Goal: Task Accomplishment & Management: Complete application form

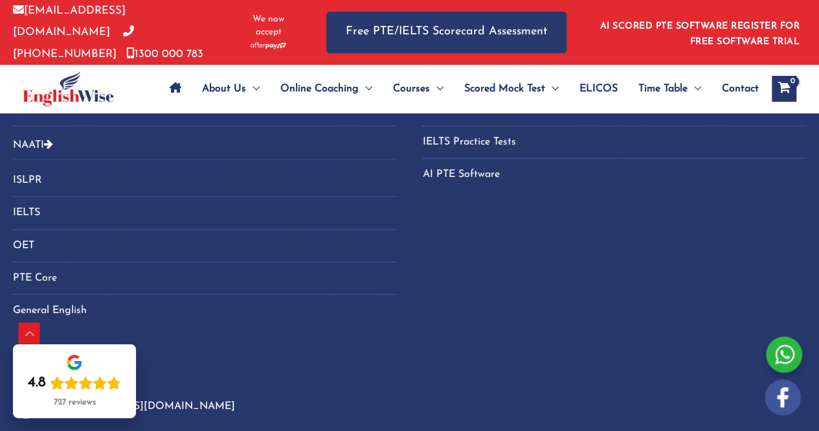
scroll to position [6421, 0]
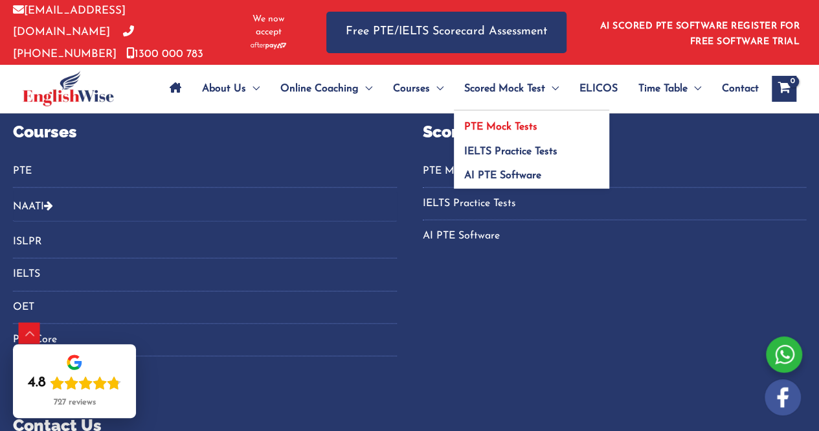
click at [510, 123] on span "PTE Mock Tests" at bounding box center [500, 127] width 73 height 10
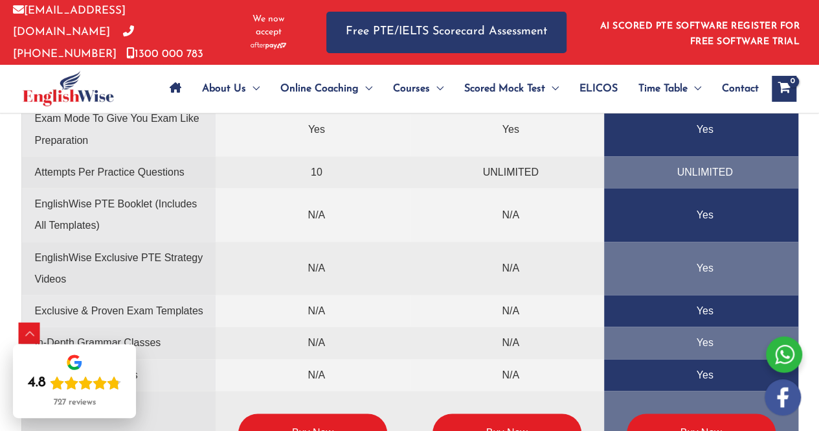
scroll to position [3240, 0]
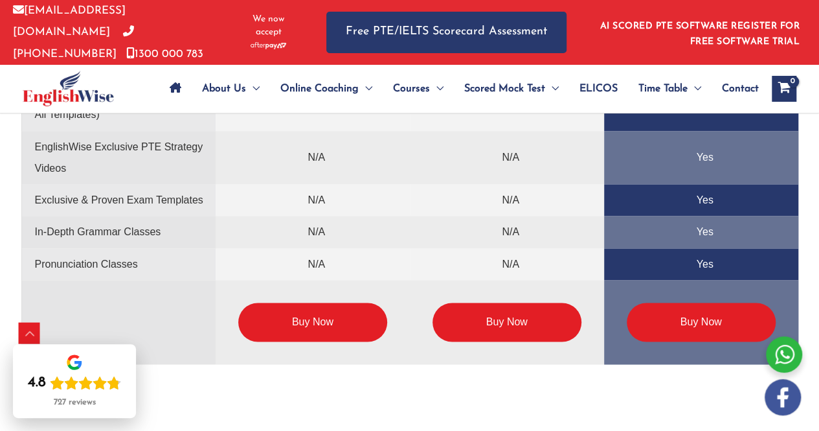
click at [326, 313] on link "Buy Now" at bounding box center [312, 321] width 149 height 39
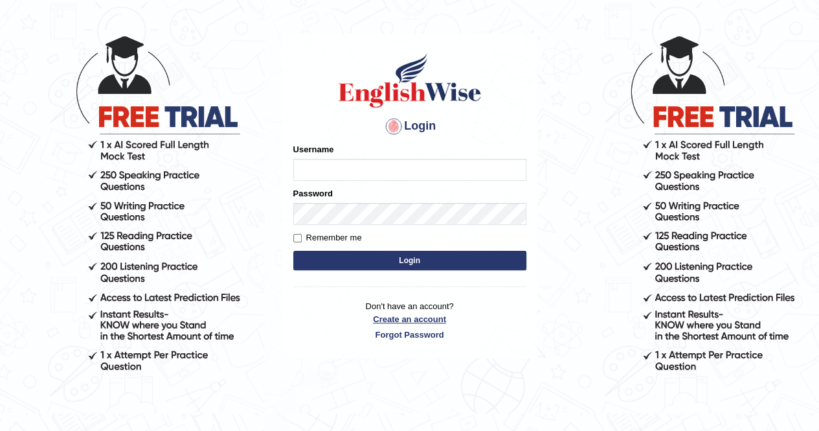
scroll to position [47, 0]
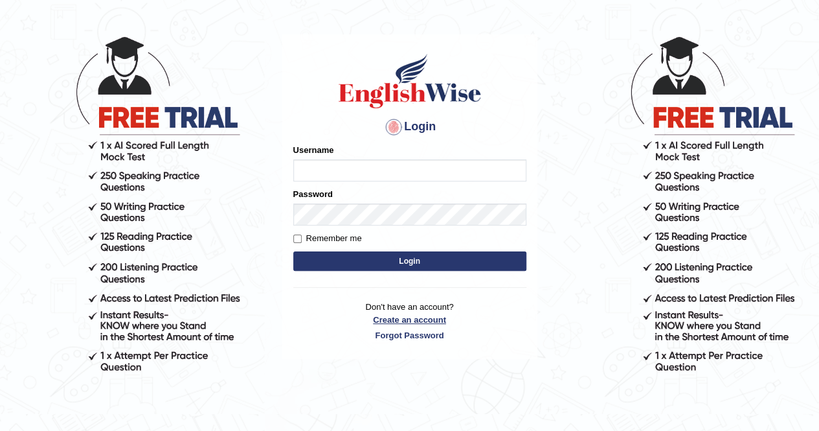
click at [396, 320] on p "Don't have an account? Create an account Forgot Password" at bounding box center [409, 320] width 233 height 40
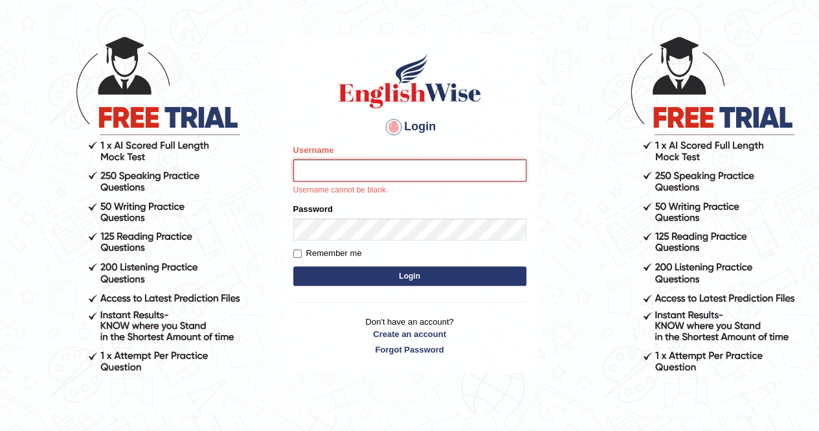
click at [379, 174] on input "Username" at bounding box center [409, 170] width 233 height 22
type input "ritu.tanwar2012@gmail.com"
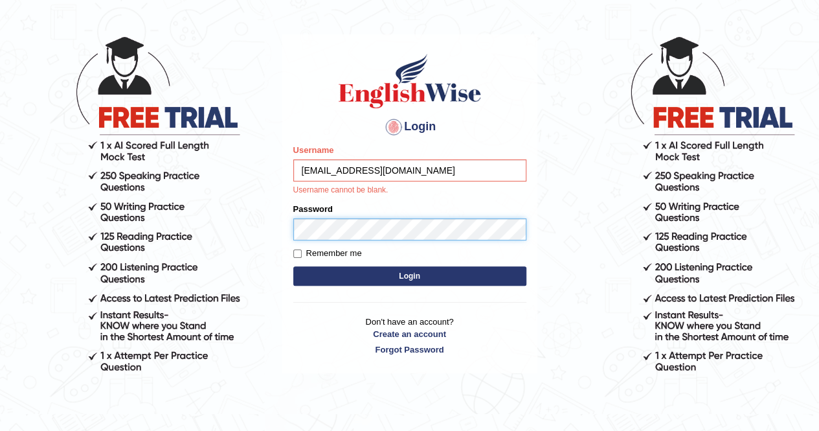
click at [409, 230] on form "Please fix the following errors: Username ritu.tanwar2012@gmail.com Username ca…" at bounding box center [409, 216] width 233 height 145
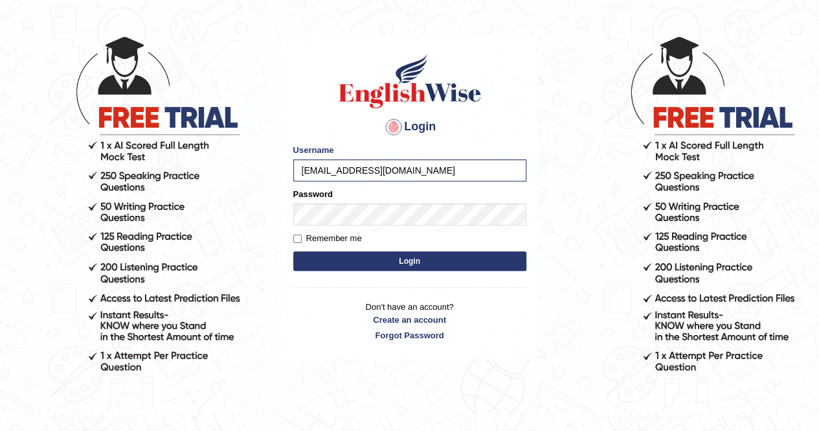
click at [417, 260] on button "Login" at bounding box center [409, 260] width 233 height 19
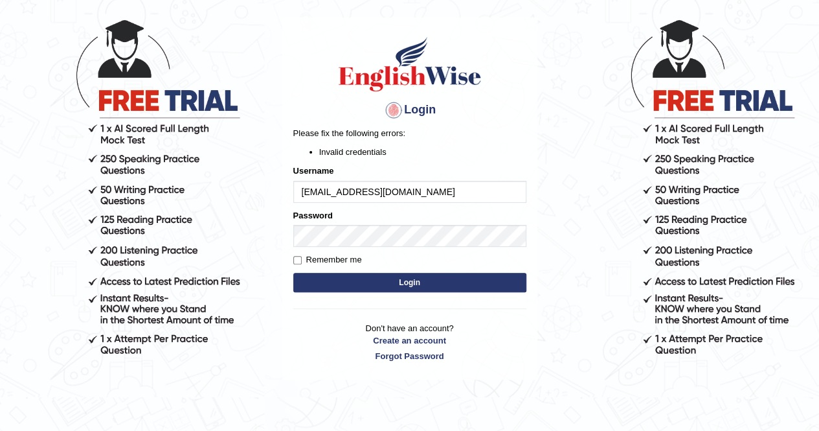
scroll to position [65, 0]
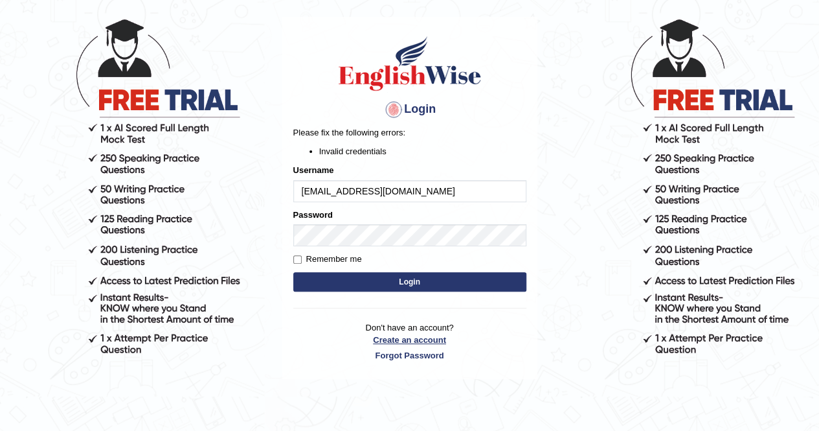
click at [425, 339] on link "Create an account" at bounding box center [409, 339] width 233 height 12
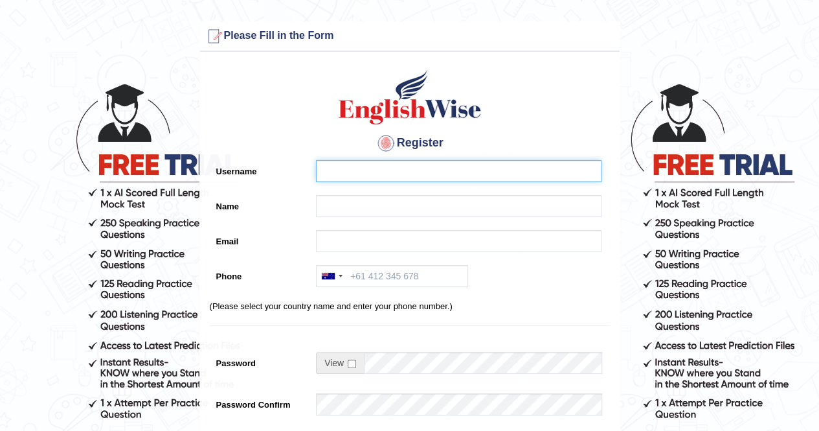
click at [417, 166] on input "Username" at bounding box center [459, 171] width 286 height 22
type input "mithi"
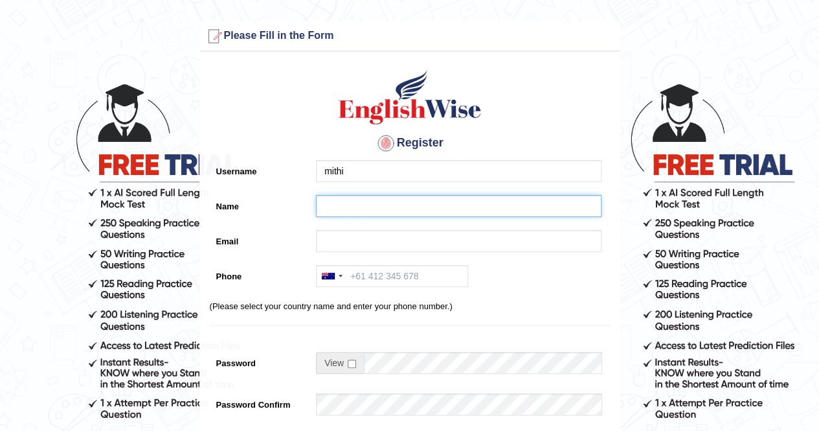
click at [390, 206] on input "Name" at bounding box center [459, 206] width 286 height 22
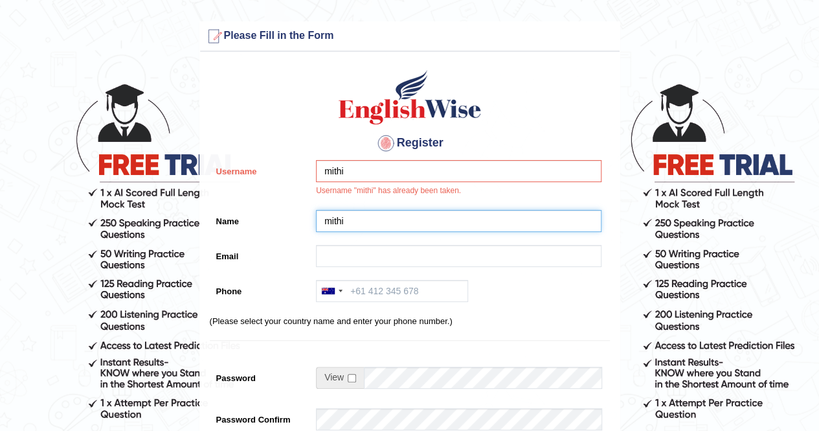
type input "mithi"
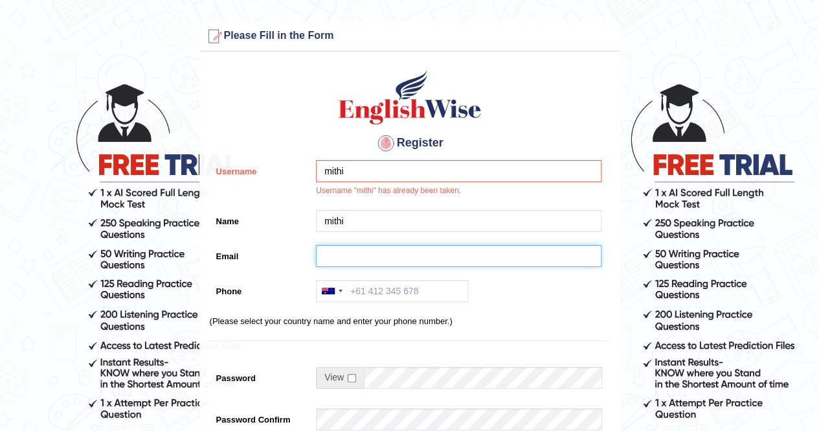
click at [366, 247] on input "Email" at bounding box center [459, 256] width 286 height 22
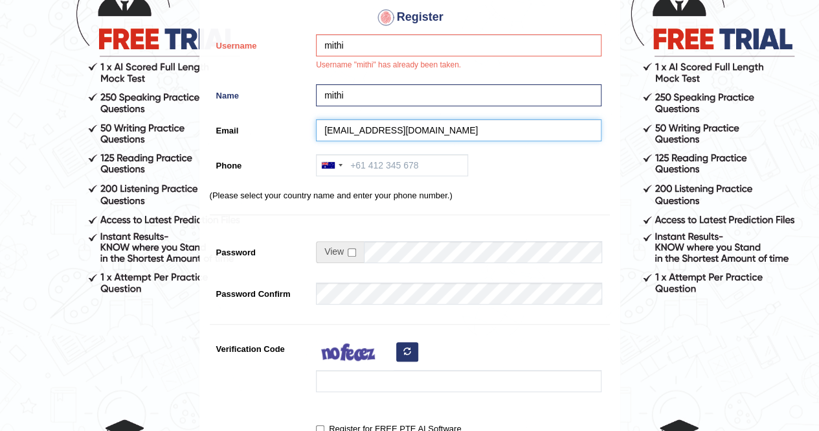
scroll to position [131, 0]
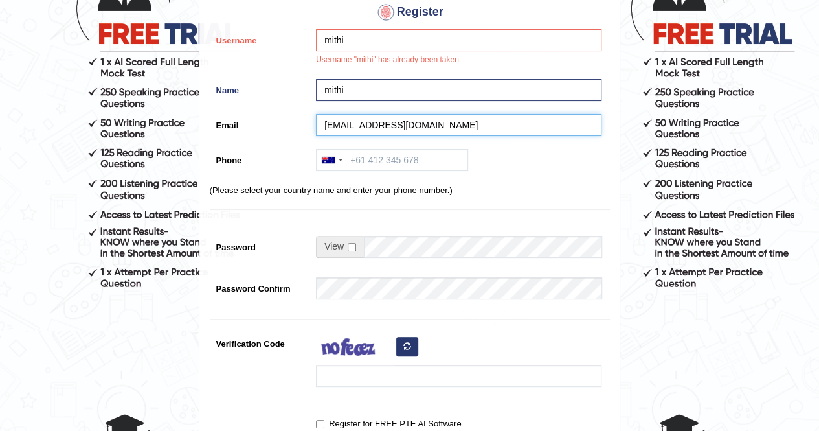
type input "tanwarmithi@gmail.com"
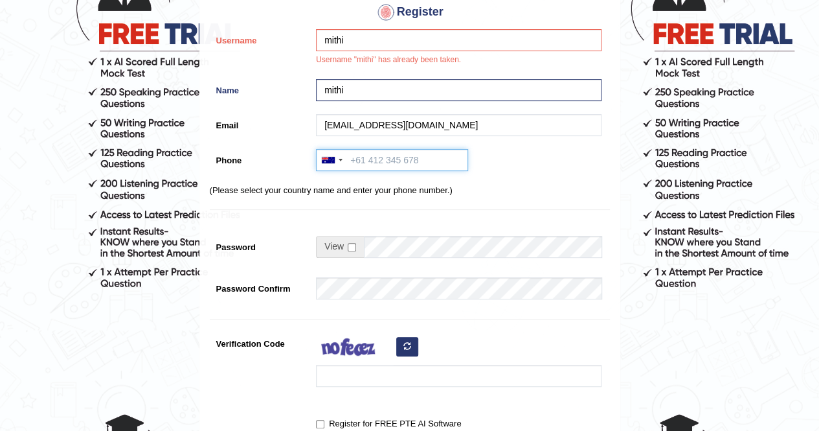
click at [408, 160] on input "Phone" at bounding box center [392, 160] width 152 height 22
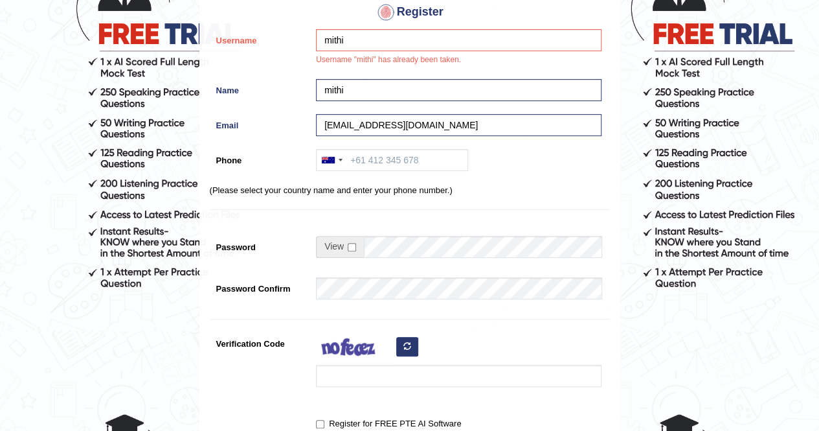
click at [279, 208] on div "Register Username mithi Username "mithi" has already been taken. Name mithi Ema…" at bounding box center [410, 205] width 420 height 556
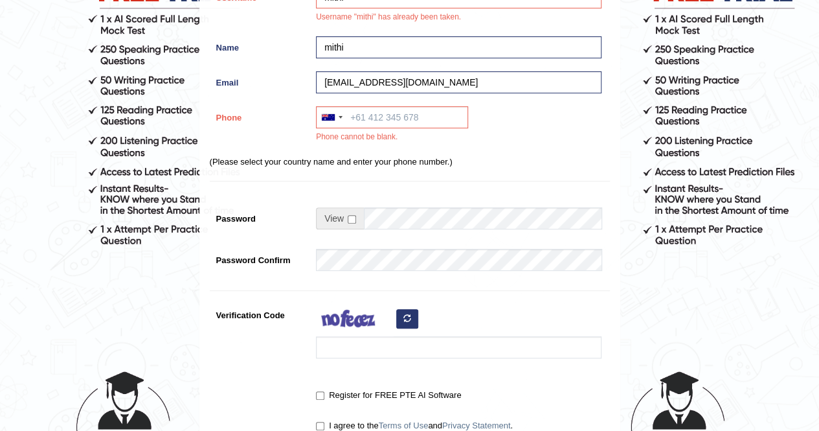
scroll to position [139, 0]
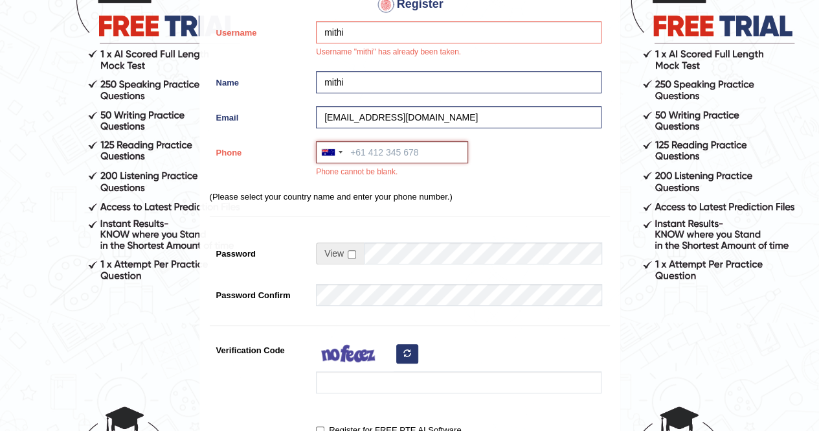
click at [394, 149] on input "Phone" at bounding box center [392, 152] width 152 height 22
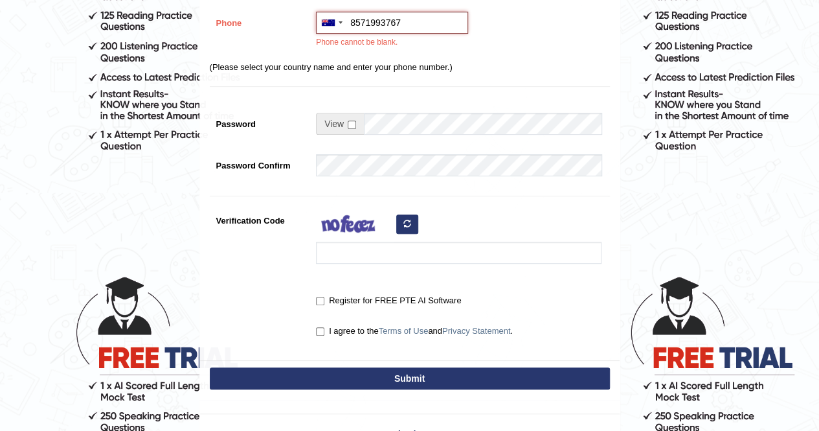
type input "8571993767"
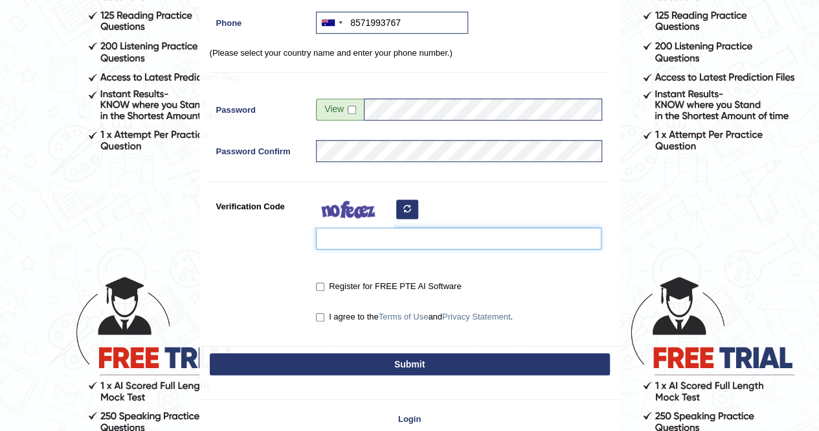
click at [375, 245] on input "Verification Code" at bounding box center [459, 238] width 286 height 22
type input "oijzrah"
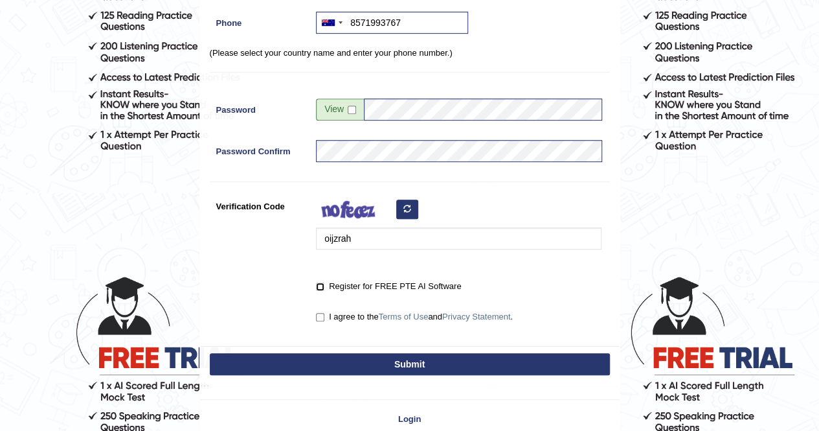
click at [318, 287] on input "Register for FREE PTE AI Software" at bounding box center [320, 286] width 8 height 8
checkbox input "true"
click at [322, 315] on input "I agree to the Terms of Use and Privacy Statement ." at bounding box center [320, 317] width 8 height 8
checkbox input "true"
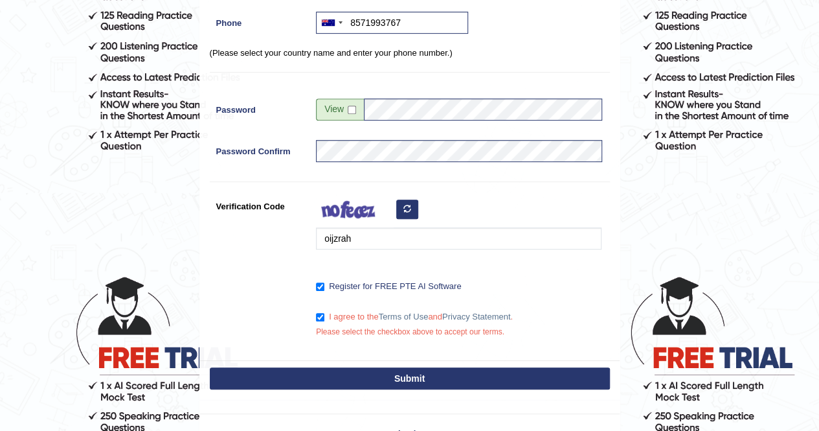
click at [383, 376] on button "Submit" at bounding box center [410, 378] width 400 height 22
type input "+618571993767"
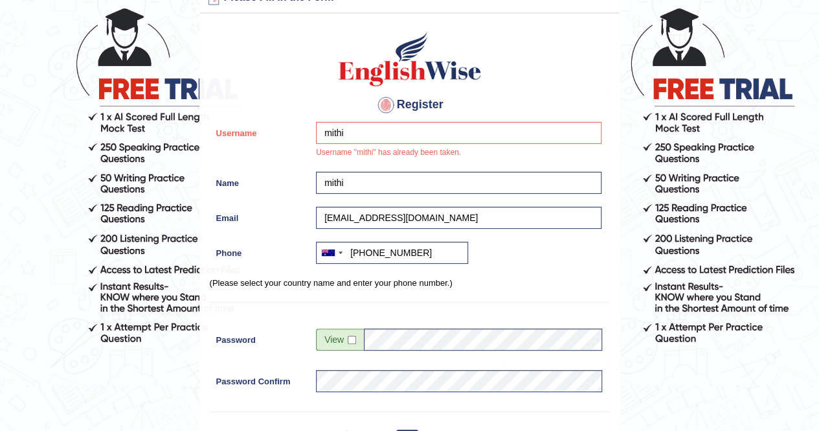
scroll to position [75, 0]
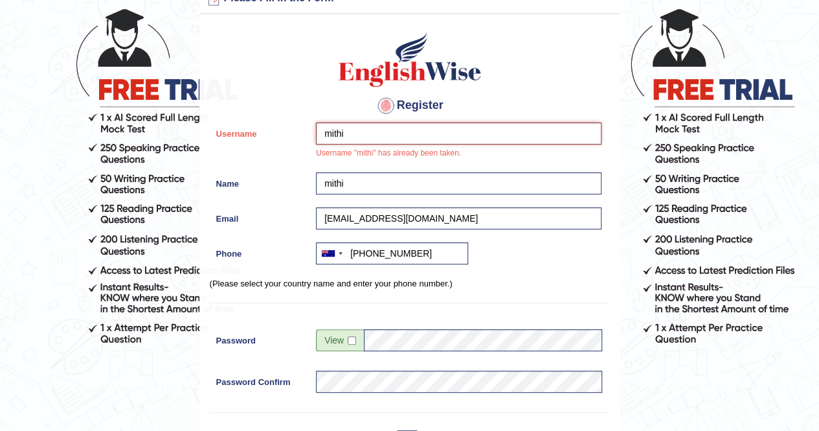
click at [374, 132] on input "mithi" at bounding box center [459, 133] width 286 height 22
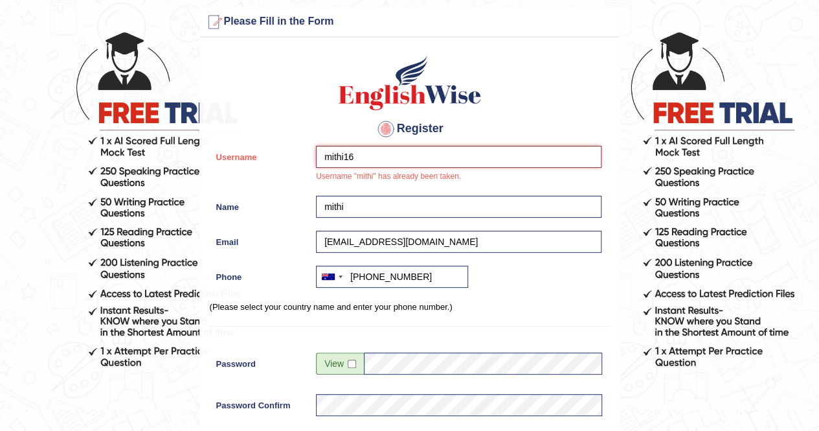
scroll to position [0, 0]
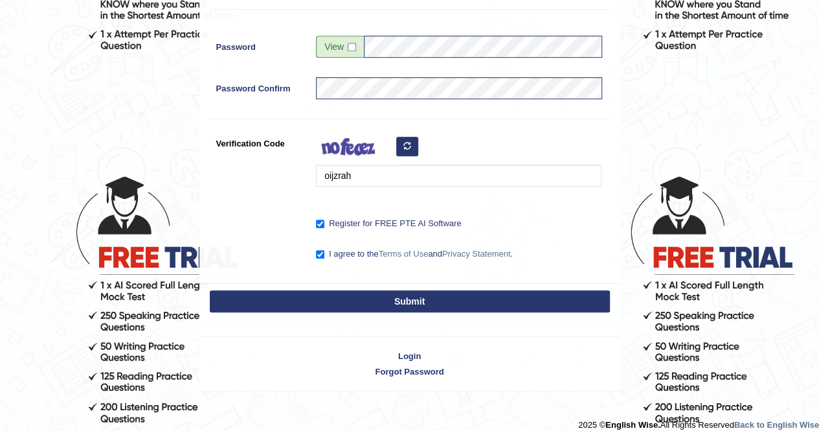
type input "mithi16"
click at [427, 295] on button "Submit" at bounding box center [410, 301] width 400 height 22
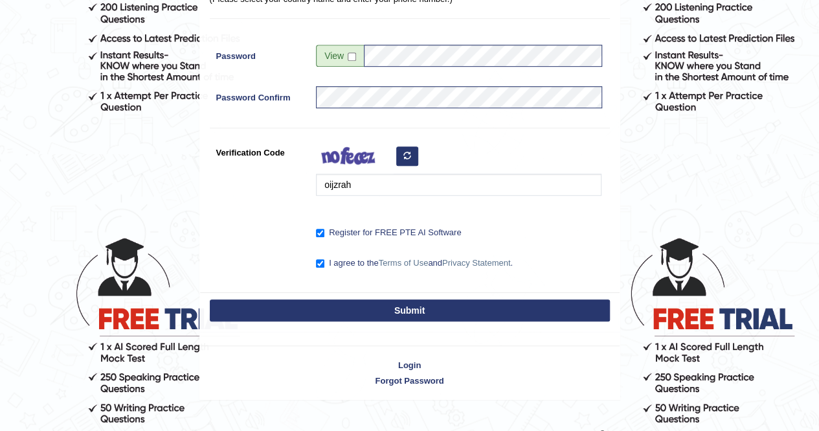
scroll to position [306, 0]
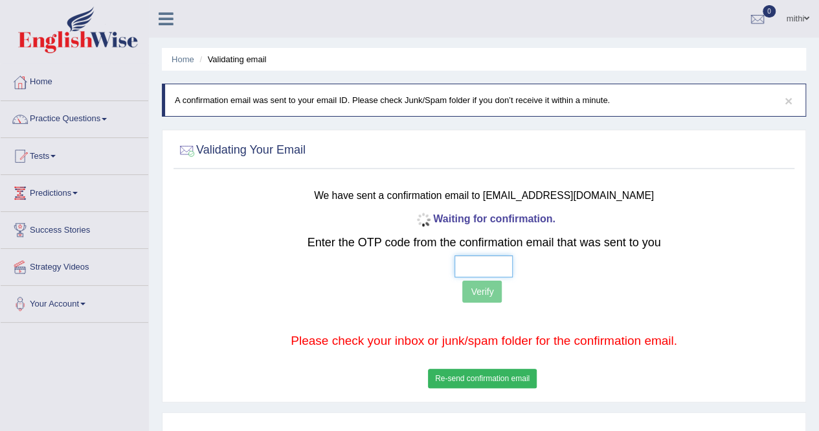
click at [475, 257] on input "text" at bounding box center [484, 266] width 58 height 22
type input "8 4 5 9"
click at [476, 293] on button "Verify" at bounding box center [481, 291] width 39 height 22
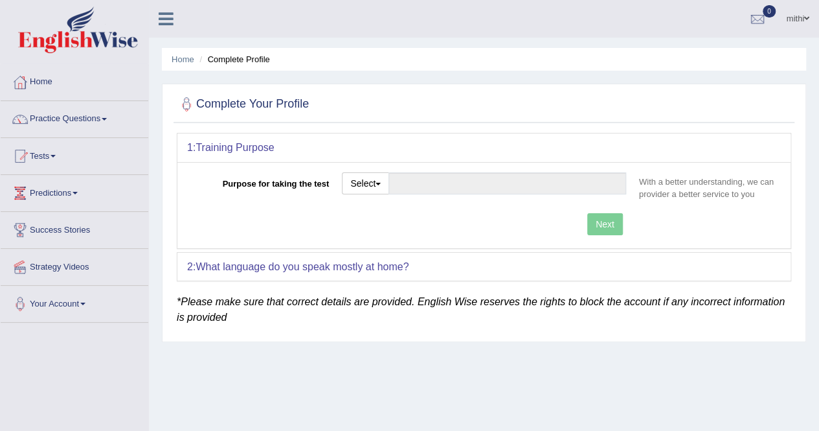
click at [573, 142] on div "1: Training Purpose" at bounding box center [483, 147] width 613 height 28
click at [376, 191] on button "Select" at bounding box center [365, 183] width 47 height 22
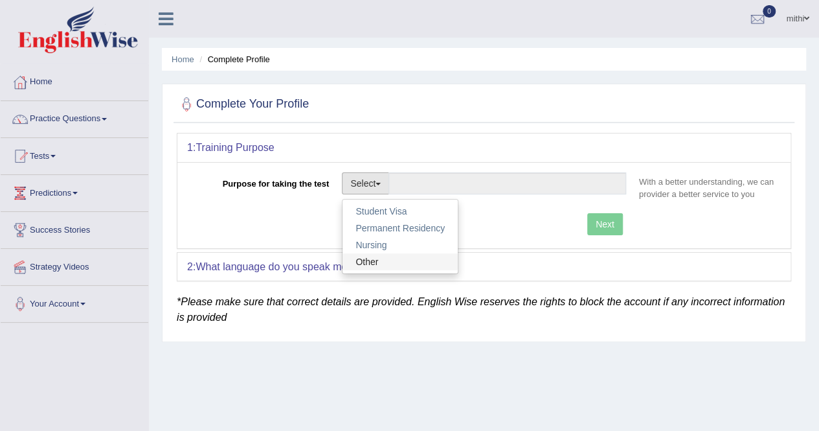
click at [371, 258] on link "Other" at bounding box center [399, 261] width 115 height 17
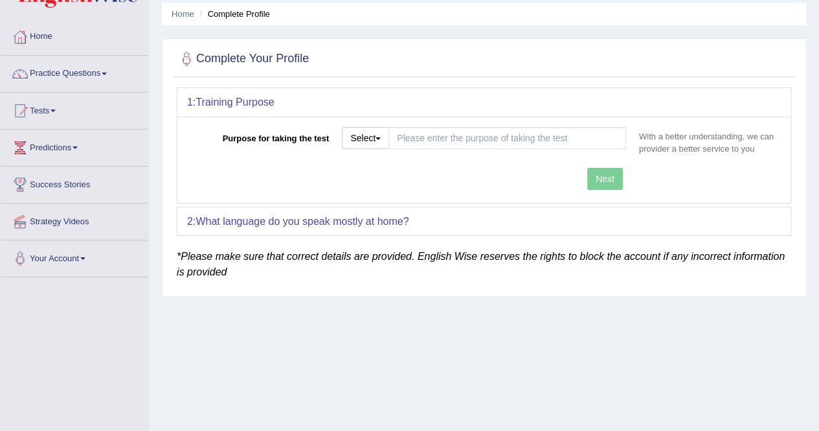
scroll to position [47, 0]
click at [374, 131] on button "Select" at bounding box center [365, 137] width 47 height 22
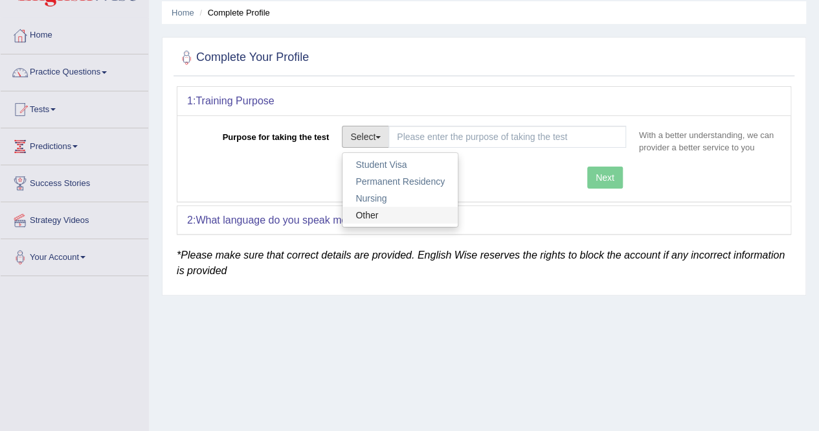
click at [373, 210] on link "Other" at bounding box center [399, 215] width 115 height 17
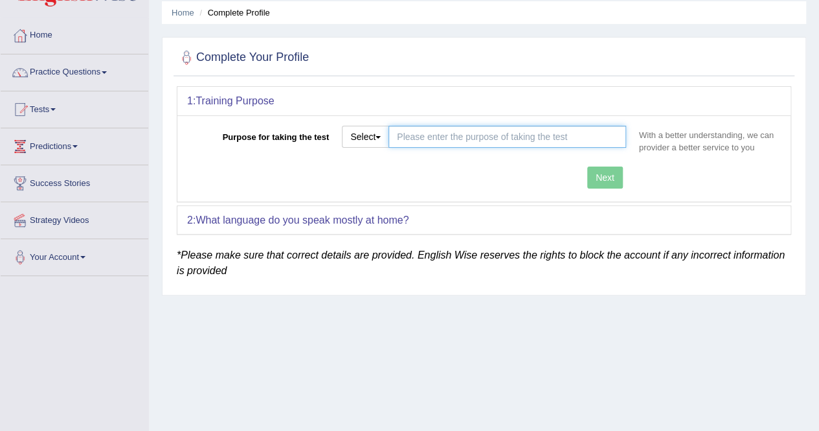
click at [457, 129] on input "Purpose for taking the test" at bounding box center [507, 137] width 238 height 22
type input "v"
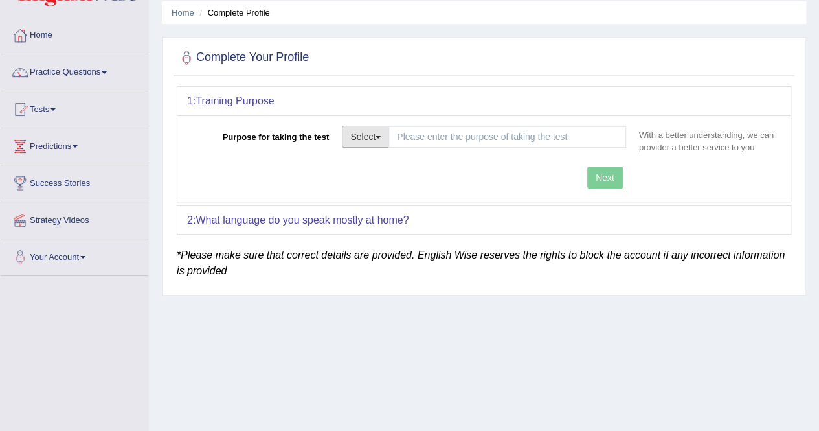
click at [364, 139] on button "Select" at bounding box center [365, 137] width 47 height 22
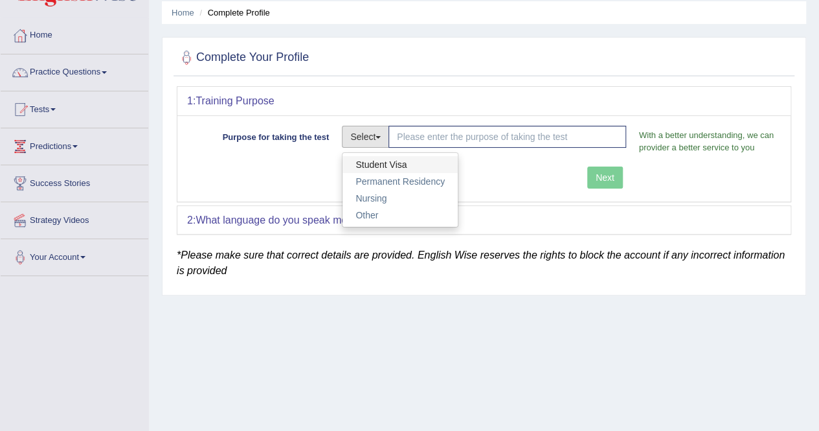
click at [365, 157] on link "Student Visa" at bounding box center [399, 164] width 115 height 17
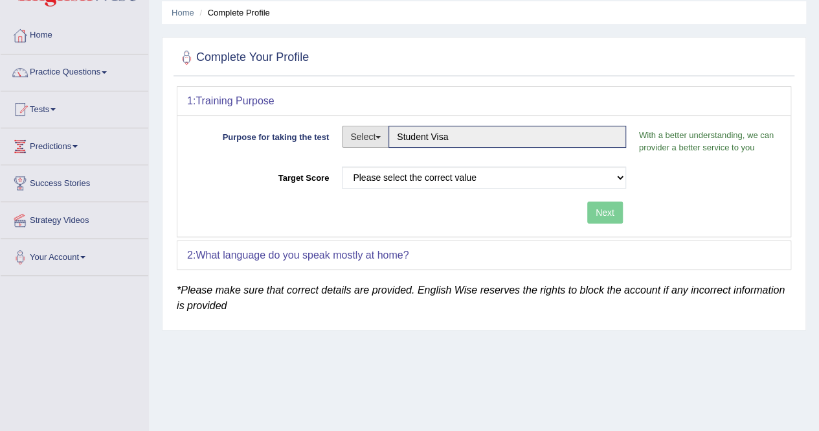
click at [377, 139] on button "Select" at bounding box center [365, 137] width 47 height 22
click at [373, 174] on link "Permanent Residency" at bounding box center [399, 181] width 115 height 17
type input "Permanent Residency"
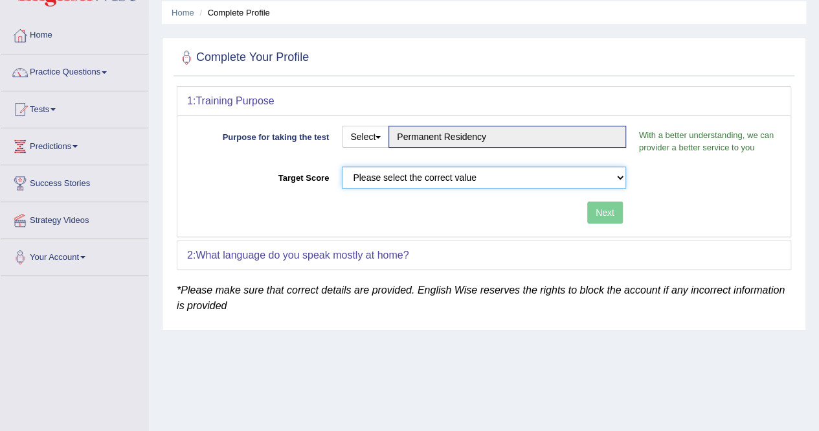
click at [447, 169] on select "Please select the correct value 50 (6 bands) 58 (6.5 bands) 65 (7 bands) 79 (8 …" at bounding box center [484, 177] width 284 height 22
select select "79"
click at [342, 166] on select "Please select the correct value 50 (6 bands) 58 (6.5 bands) 65 (7 bands) 79 (8 …" at bounding box center [484, 177] width 284 height 22
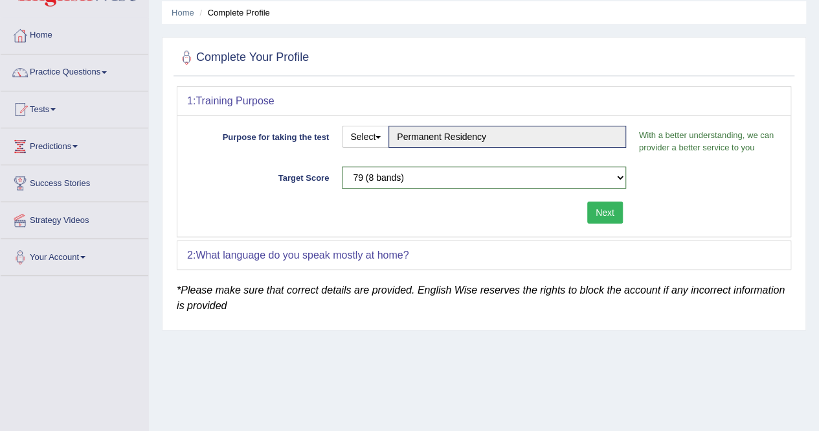
click at [616, 213] on button "Next" at bounding box center [605, 212] width 36 height 22
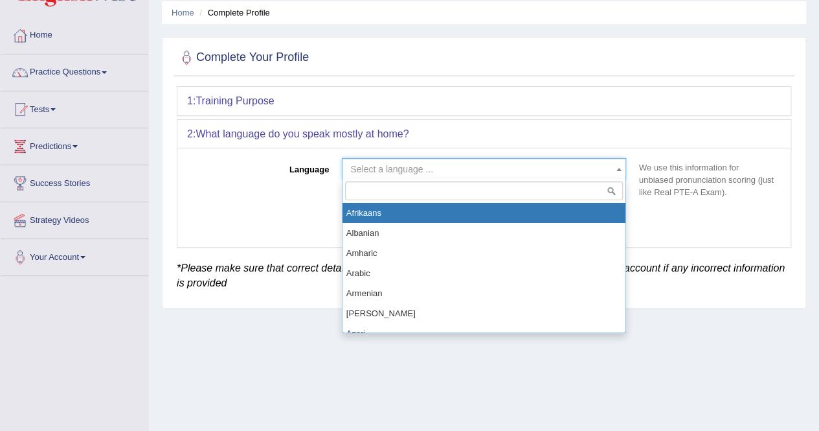
click at [471, 164] on span "Select a language ..." at bounding box center [480, 169] width 260 height 13
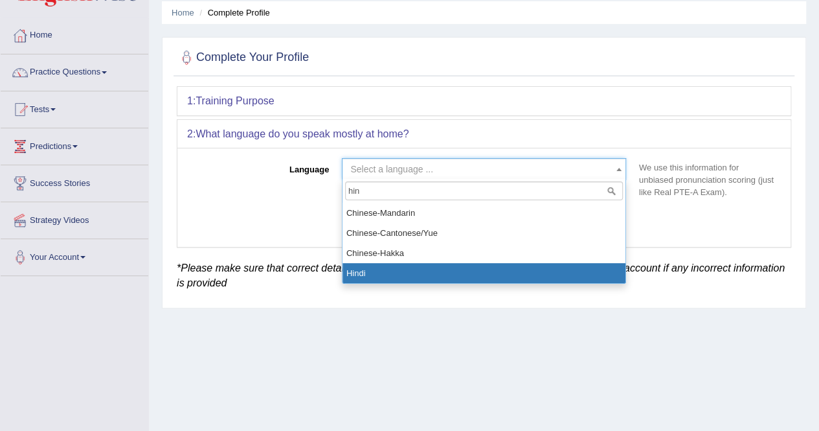
type input "hin"
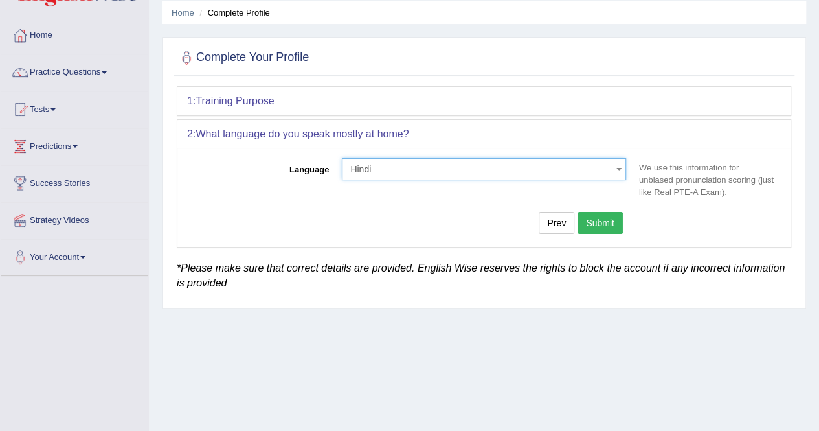
select select "Hindi"
click at [600, 221] on button "Submit" at bounding box center [600, 223] width 45 height 22
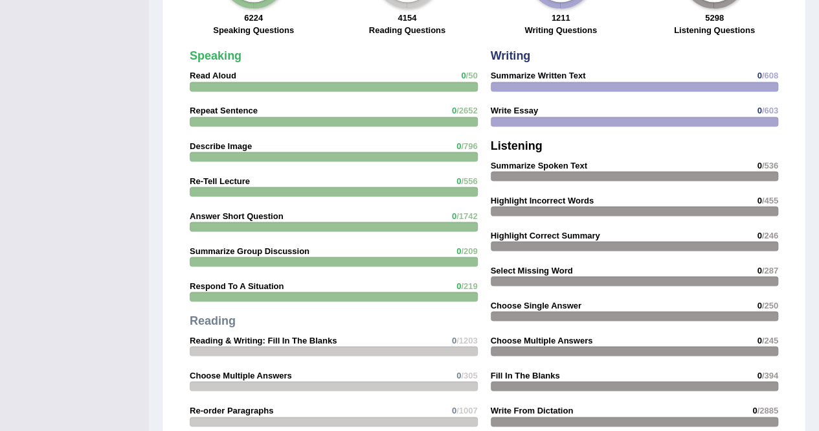
scroll to position [1101, 0]
click at [229, 176] on strong "Re-Tell Lecture" at bounding box center [220, 181] width 60 height 10
click at [466, 176] on span "/556" at bounding box center [469, 181] width 16 height 10
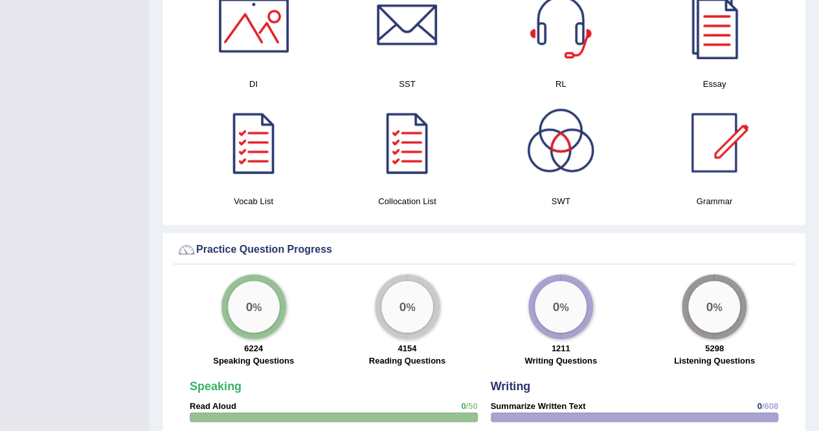
scroll to position [647, 0]
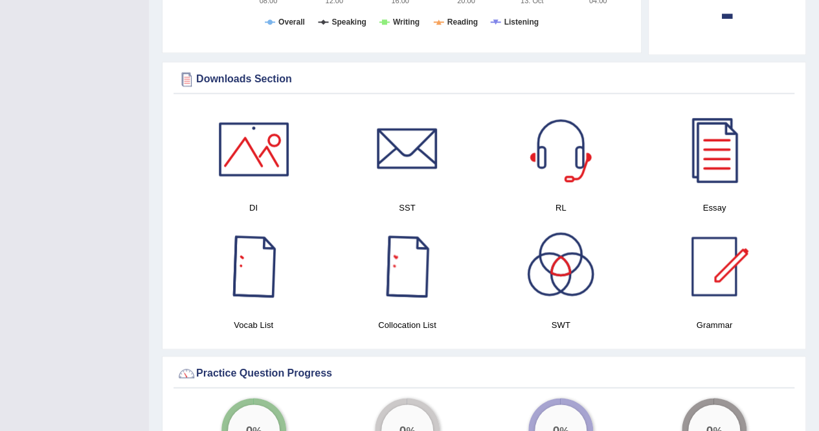
click at [248, 258] on div at bounding box center [253, 266] width 91 height 91
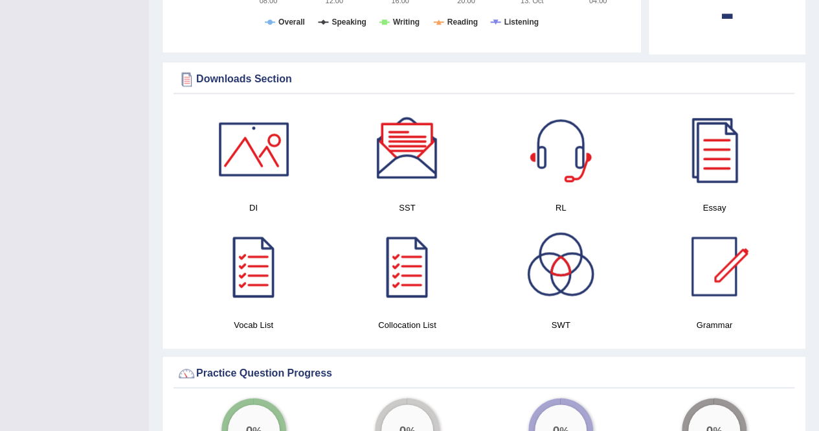
click at [399, 265] on div at bounding box center [407, 266] width 91 height 91
click at [701, 148] on div at bounding box center [714, 149] width 91 height 91
click at [232, 133] on div at bounding box center [253, 149] width 91 height 91
click at [410, 142] on div at bounding box center [407, 149] width 91 height 91
click at [570, 142] on div at bounding box center [560, 149] width 91 height 91
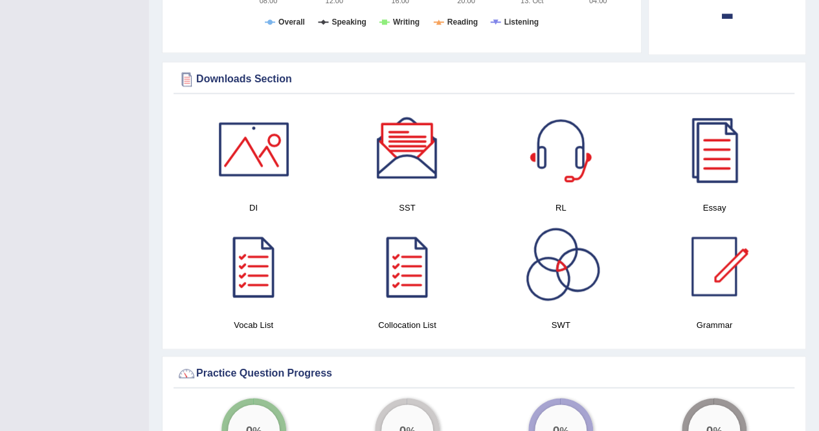
click at [533, 257] on div at bounding box center [560, 266] width 91 height 91
click at [723, 258] on div at bounding box center [714, 266] width 91 height 91
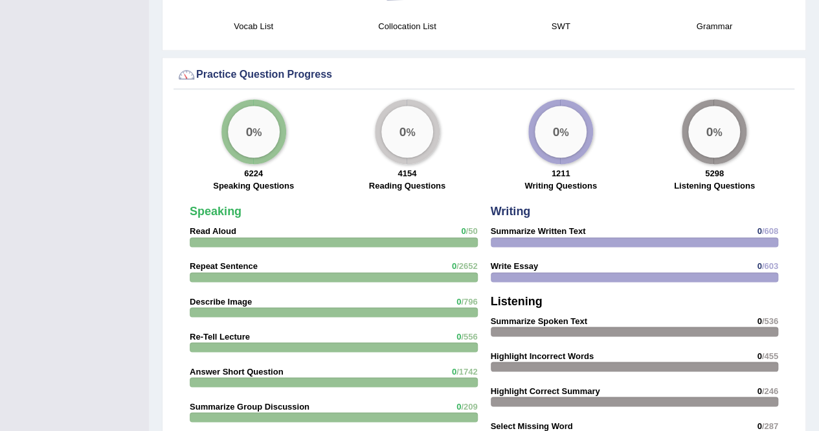
scroll to position [948, 0]
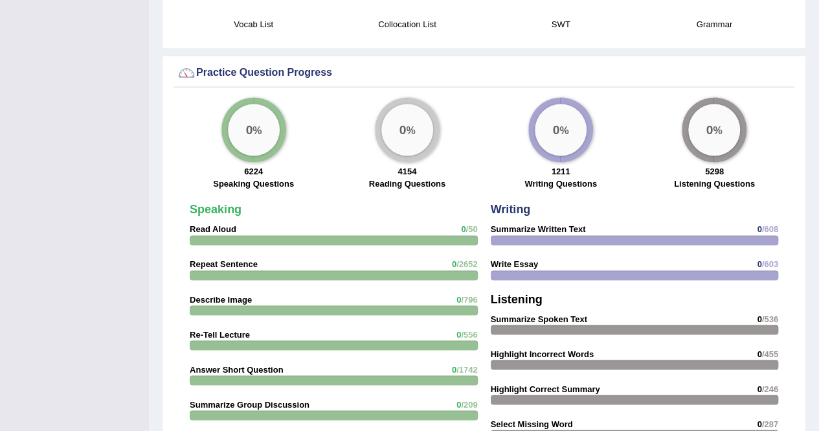
click at [258, 125] on div "0 %" at bounding box center [254, 130] width 52 height 52
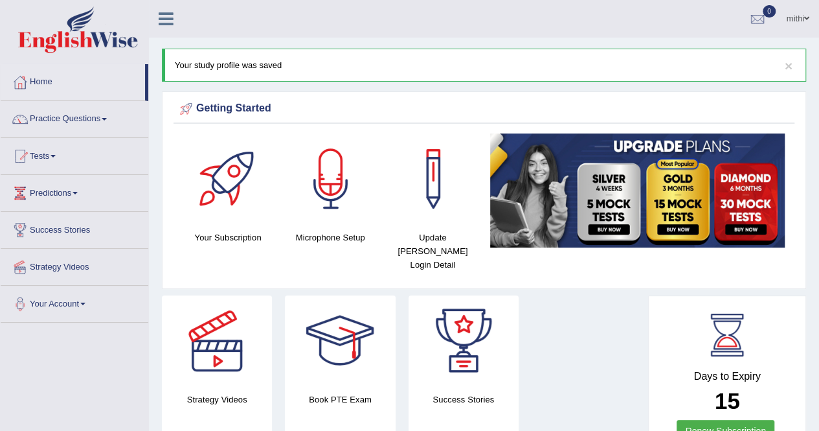
scroll to position [21, 0]
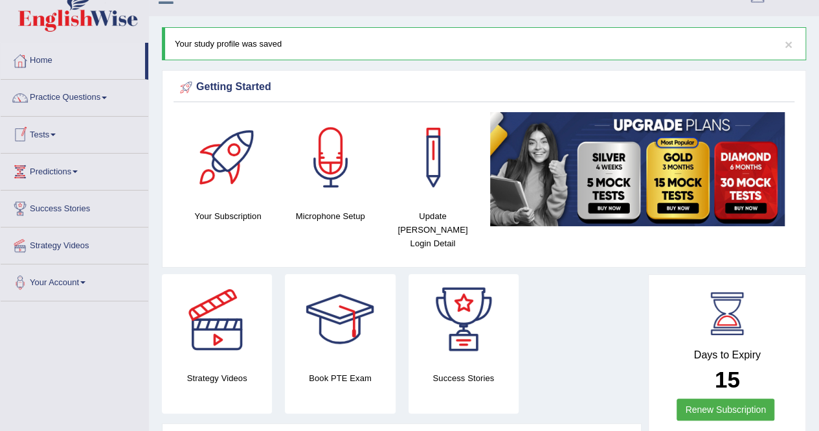
click at [62, 130] on link "Tests" at bounding box center [75, 133] width 148 height 32
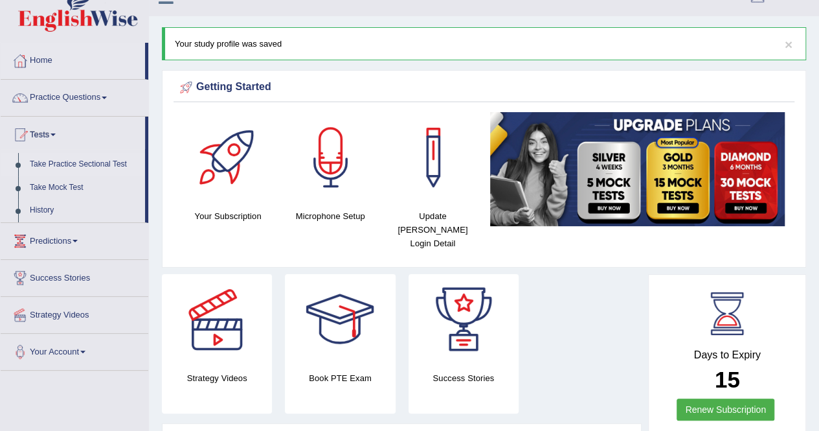
click at [61, 161] on link "Take Practice Sectional Test" at bounding box center [84, 164] width 121 height 23
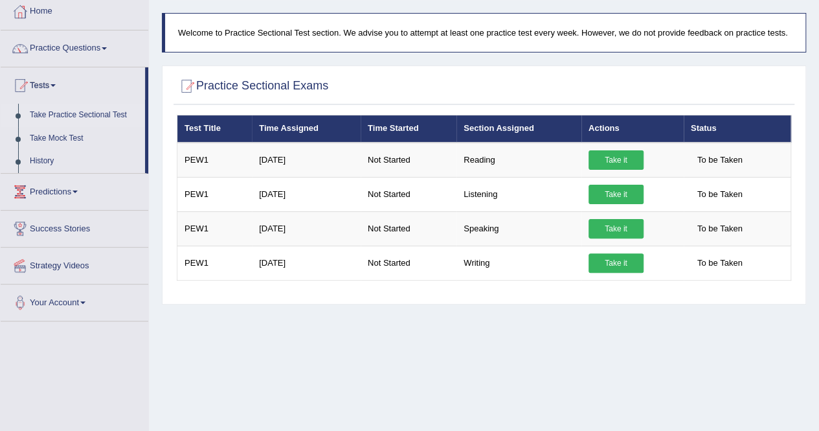
scroll to position [78, 0]
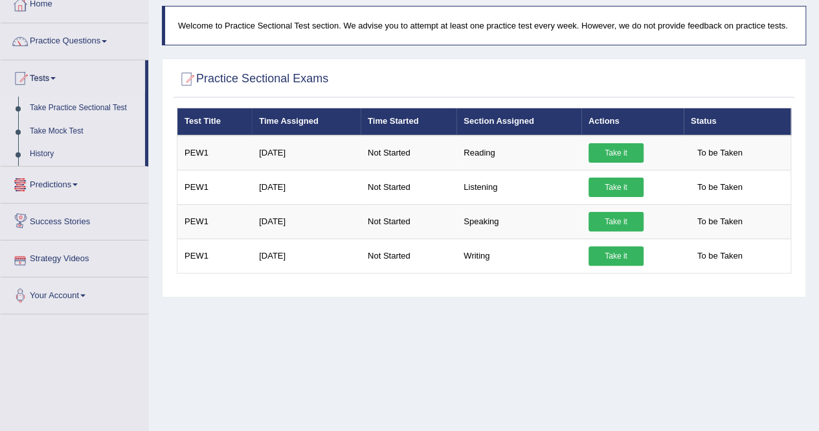
click at [78, 183] on span at bounding box center [75, 184] width 5 height 3
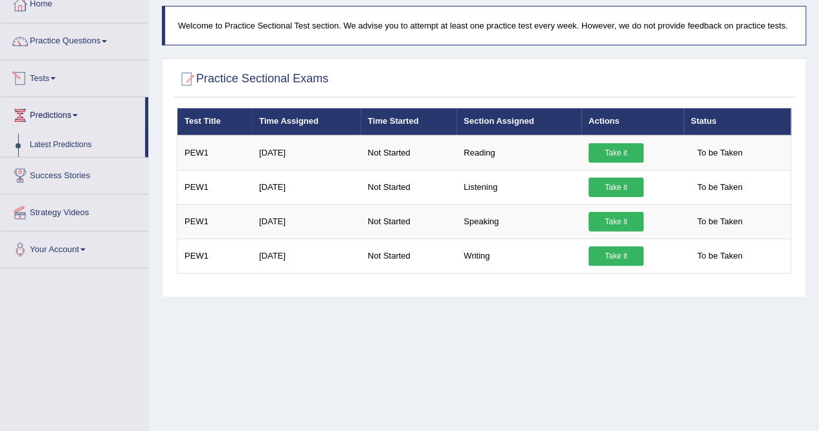
click at [59, 76] on link "Tests" at bounding box center [75, 76] width 148 height 32
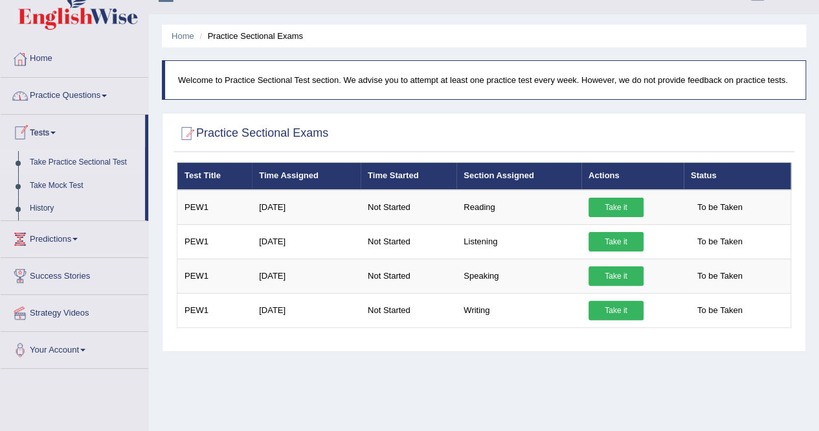
scroll to position [21, 0]
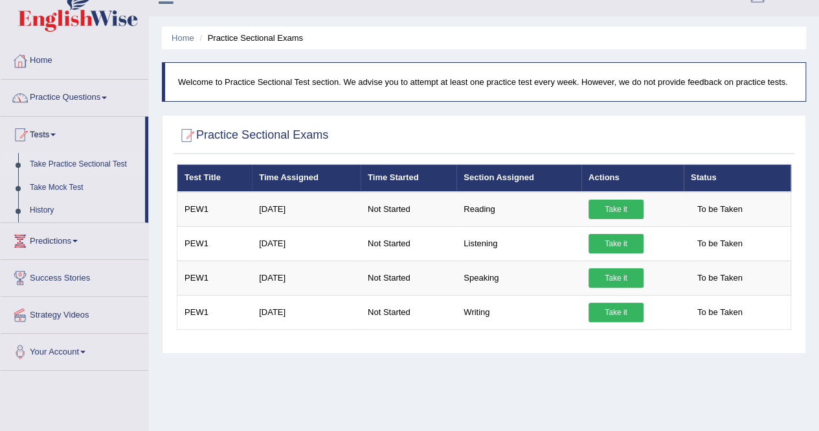
click at [102, 95] on link "Practice Questions" at bounding box center [75, 96] width 148 height 32
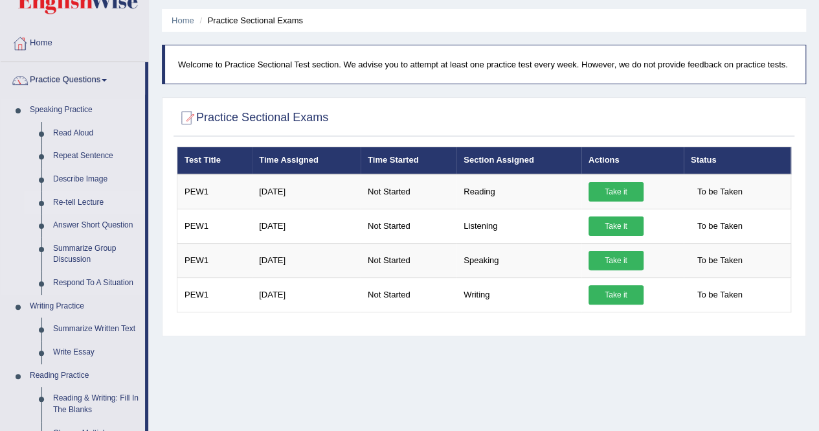
scroll to position [41, 0]
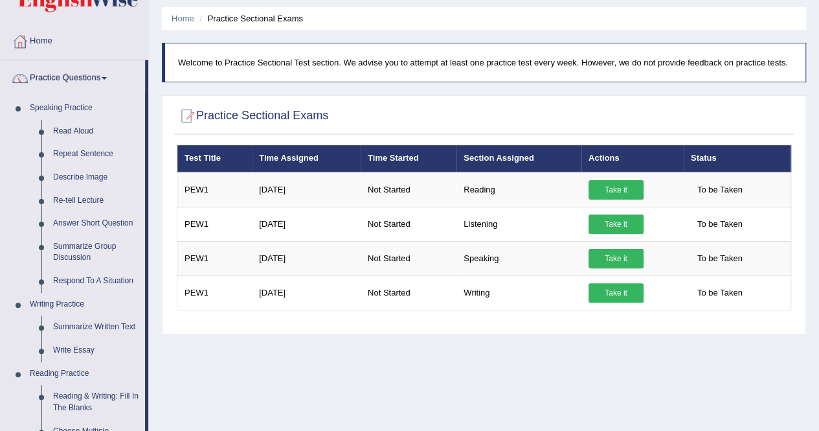
click at [74, 106] on link "Speaking Practice" at bounding box center [84, 107] width 121 height 23
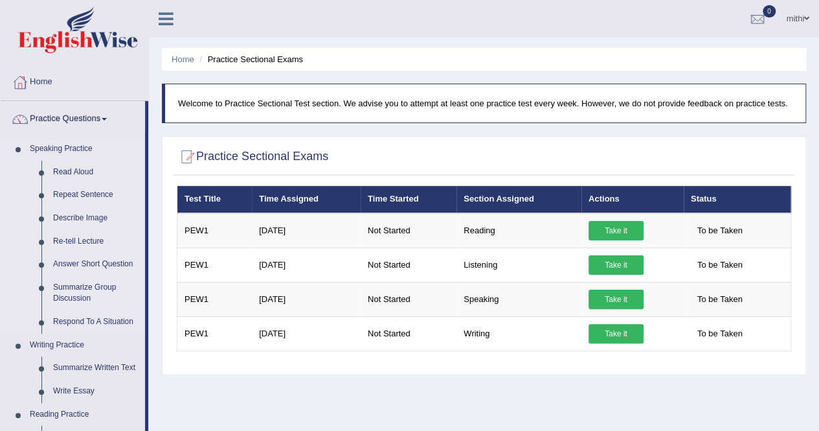
click at [84, 217] on link "Describe Image" at bounding box center [96, 218] width 98 height 23
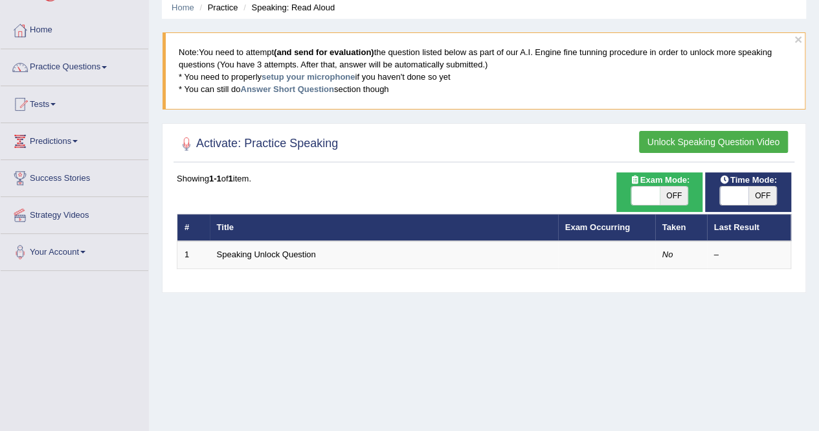
scroll to position [52, 0]
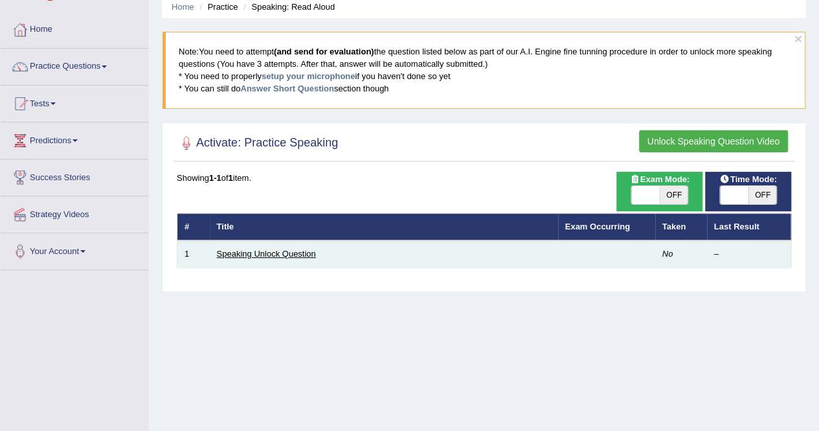
click at [291, 252] on link "Speaking Unlock Question" at bounding box center [266, 254] width 99 height 10
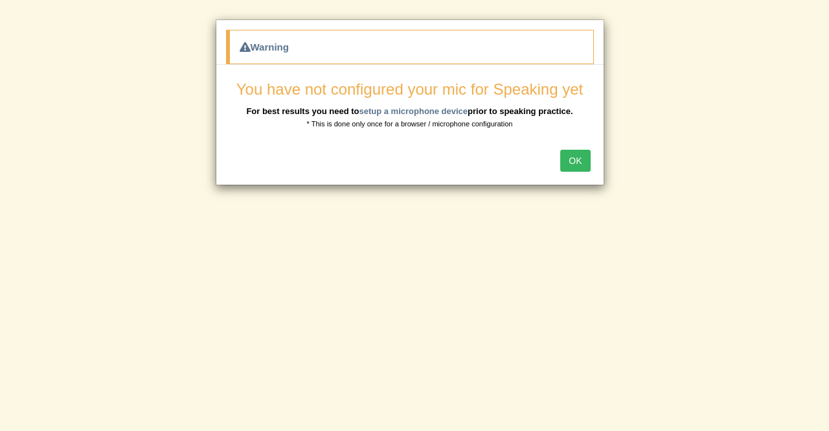
click at [574, 157] on button "OK" at bounding box center [575, 161] width 30 height 22
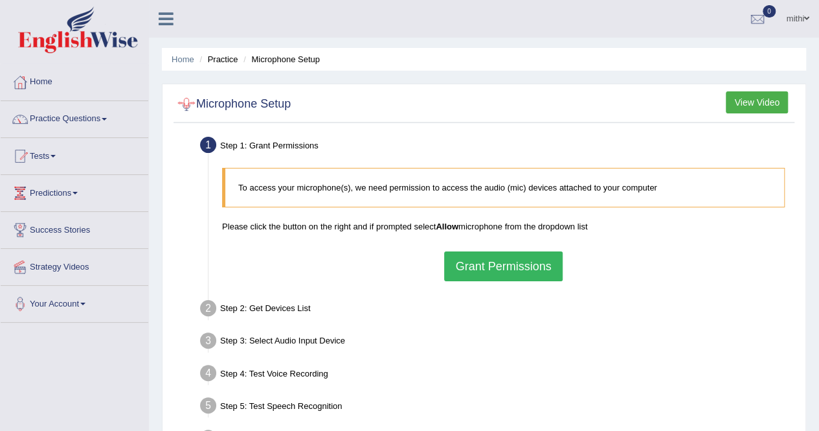
click at [222, 60] on li "Practice" at bounding box center [216, 59] width 41 height 12
click at [491, 275] on button "Grant Permissions" at bounding box center [503, 266] width 118 height 30
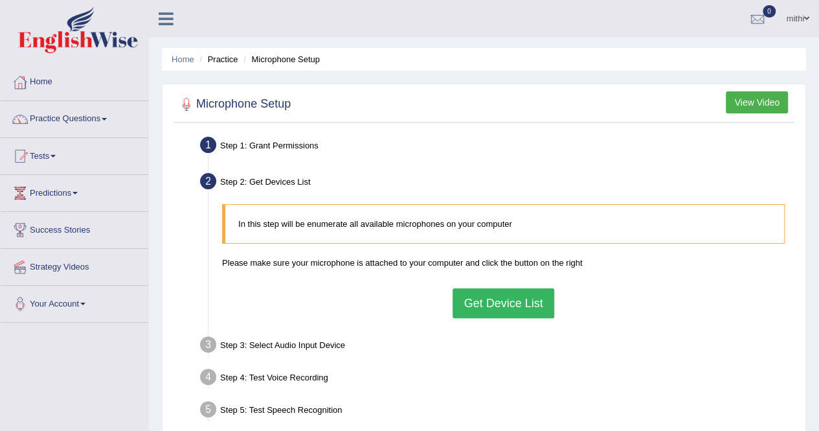
click at [478, 304] on button "Get Device List" at bounding box center [503, 303] width 101 height 30
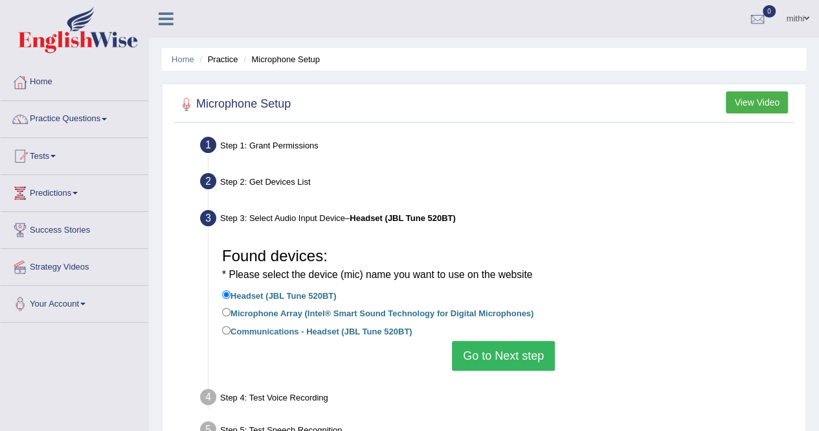
scroll to position [117, 0]
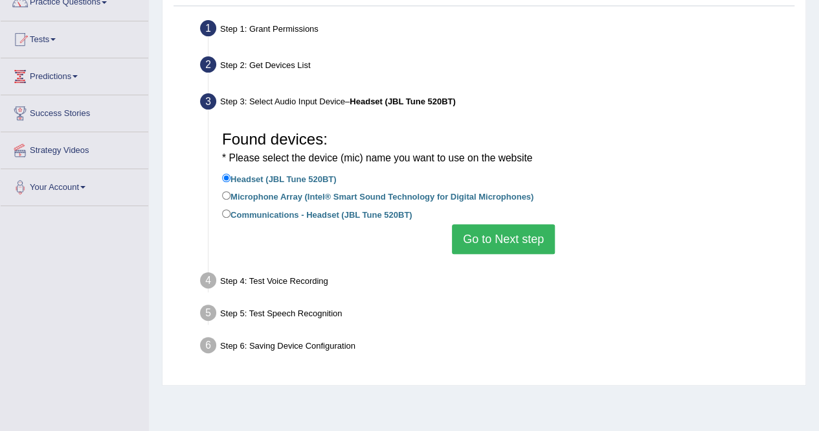
click at [495, 231] on button "Go to Next step" at bounding box center [503, 239] width 103 height 30
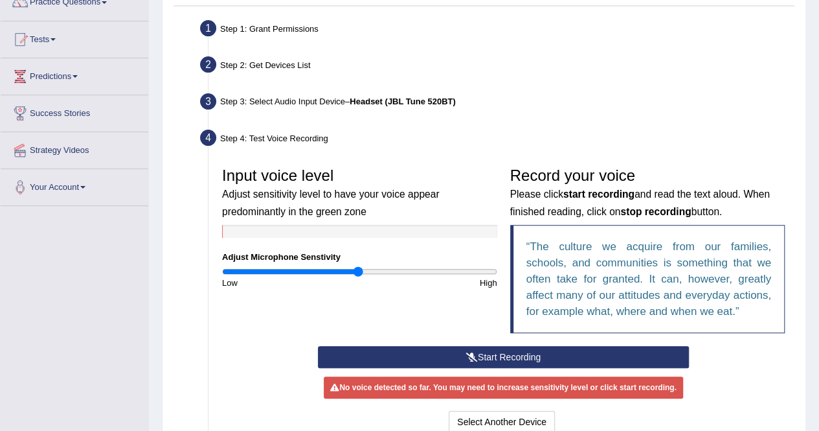
click at [506, 352] on button "Start Recording" at bounding box center [503, 357] width 371 height 22
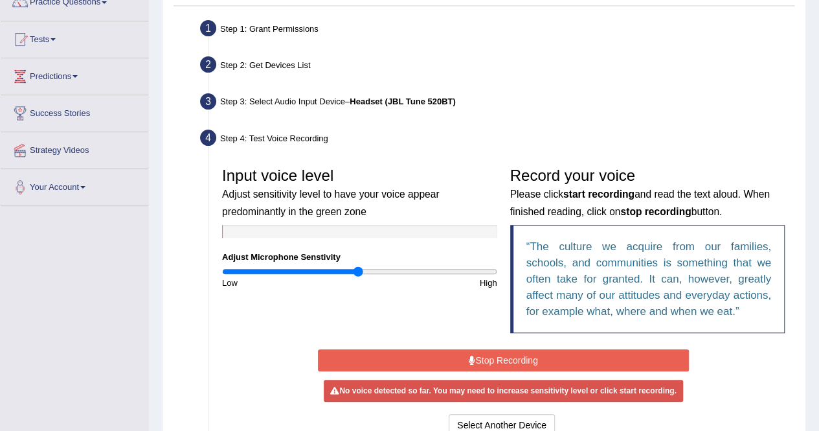
scroll to position [241, 0]
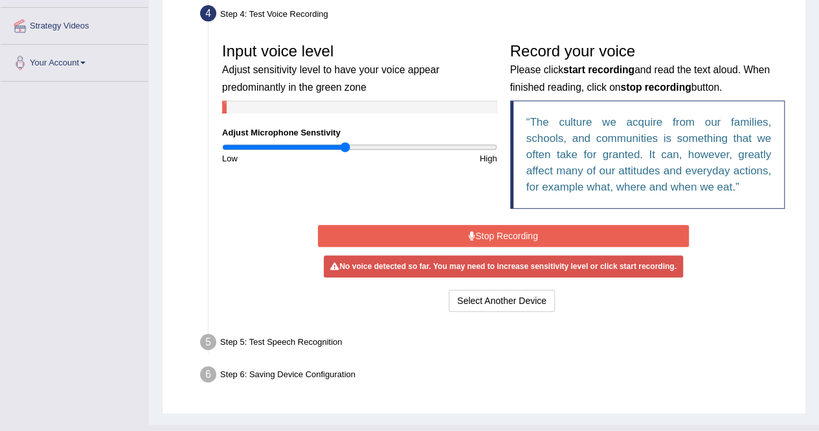
click at [344, 146] on input "range" at bounding box center [359, 147] width 275 height 10
click at [377, 147] on input "range" at bounding box center [359, 147] width 275 height 10
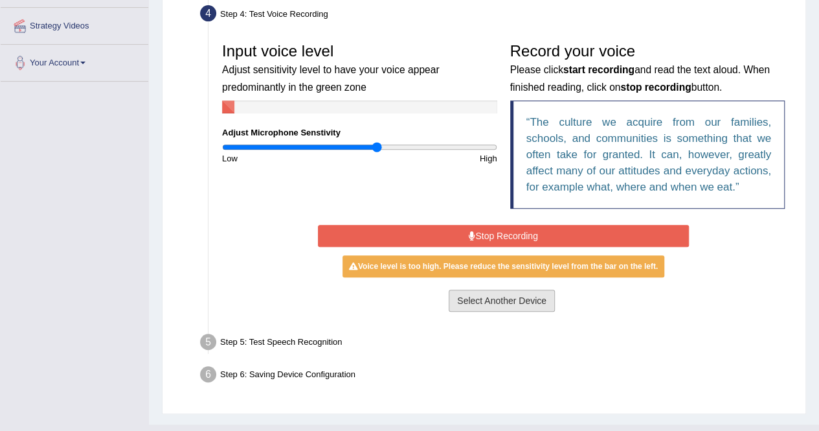
click at [499, 300] on button "Select Another Device" at bounding box center [502, 300] width 106 height 22
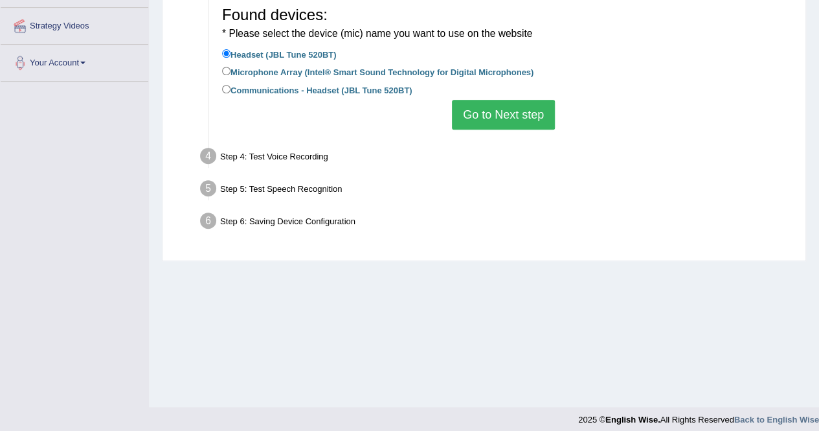
click at [479, 113] on button "Go to Next step" at bounding box center [503, 115] width 103 height 30
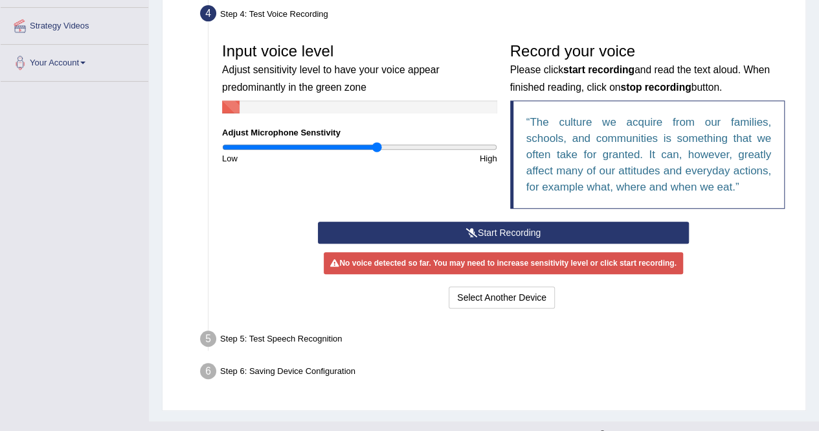
click at [495, 230] on button "Start Recording" at bounding box center [503, 232] width 371 height 22
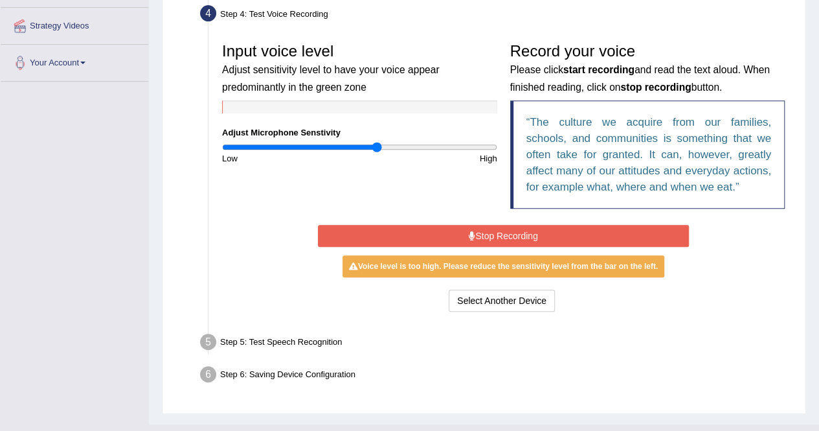
click at [518, 234] on button "Stop Recording" at bounding box center [503, 236] width 371 height 22
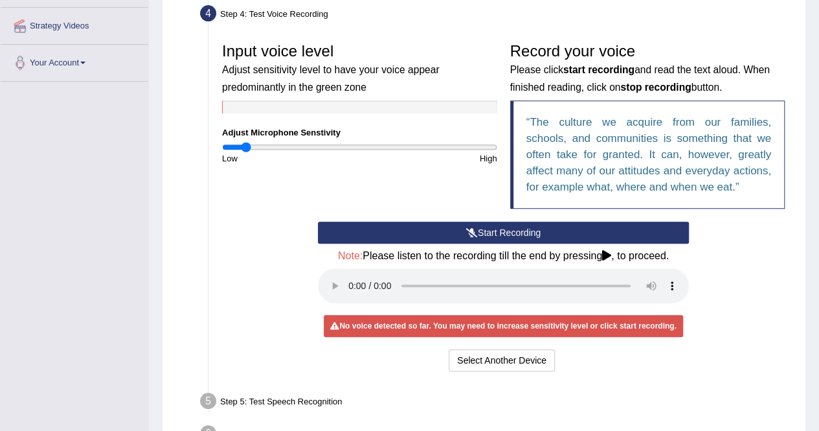
drag, startPoint x: 373, startPoint y: 147, endPoint x: 245, endPoint y: 146, distance: 128.2
type input "0.16"
click at [245, 146] on input "range" at bounding box center [359, 147] width 275 height 10
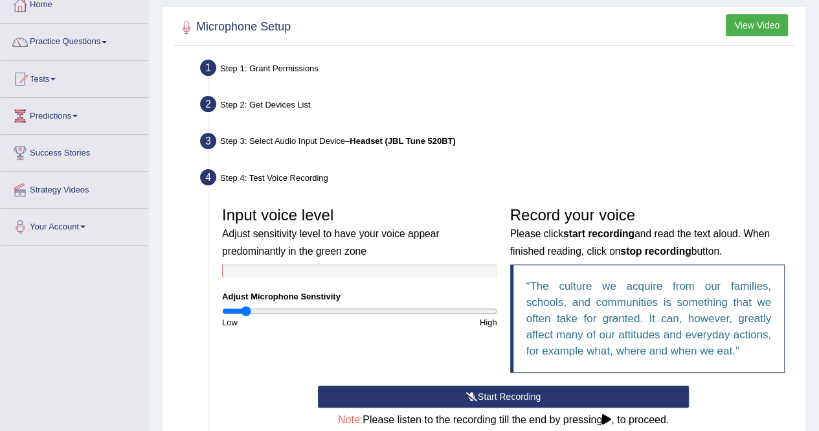
scroll to position [76, 0]
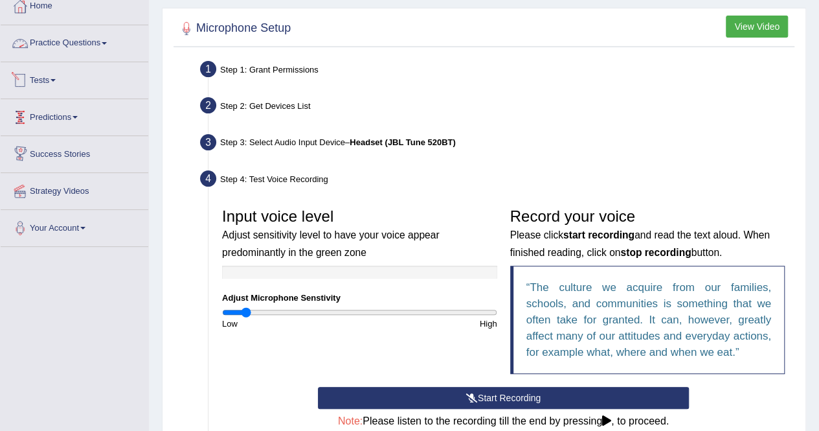
click at [49, 84] on link "Tests" at bounding box center [75, 78] width 148 height 32
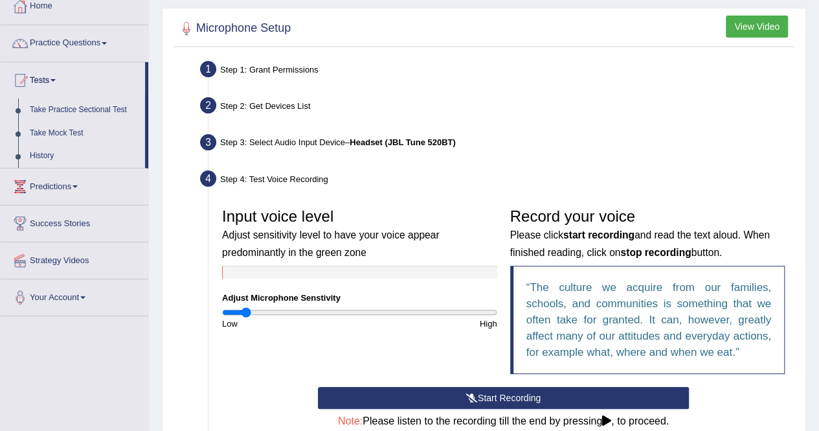
click at [71, 188] on link "Predictions" at bounding box center [75, 184] width 148 height 32
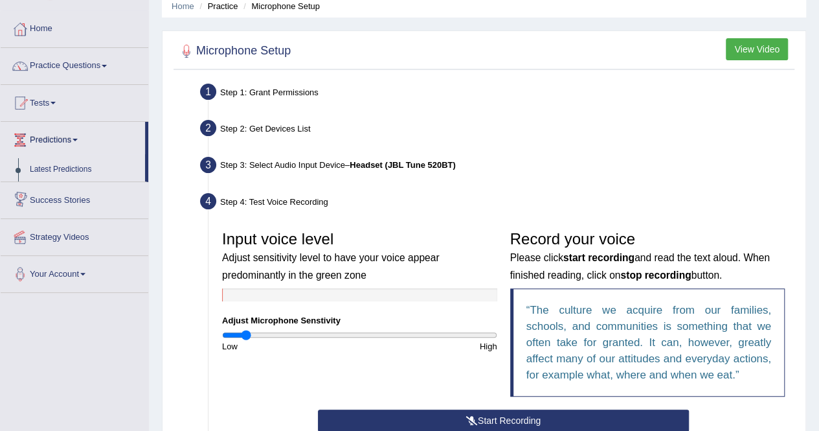
scroll to position [0, 0]
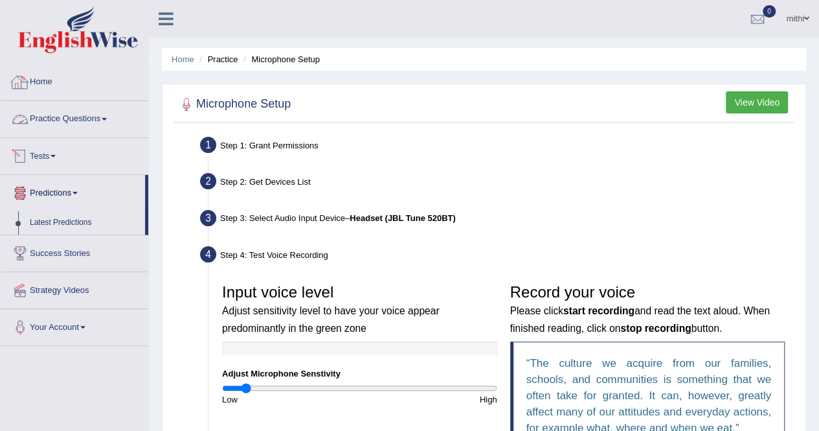
click at [168, 16] on icon at bounding box center [166, 18] width 15 height 17
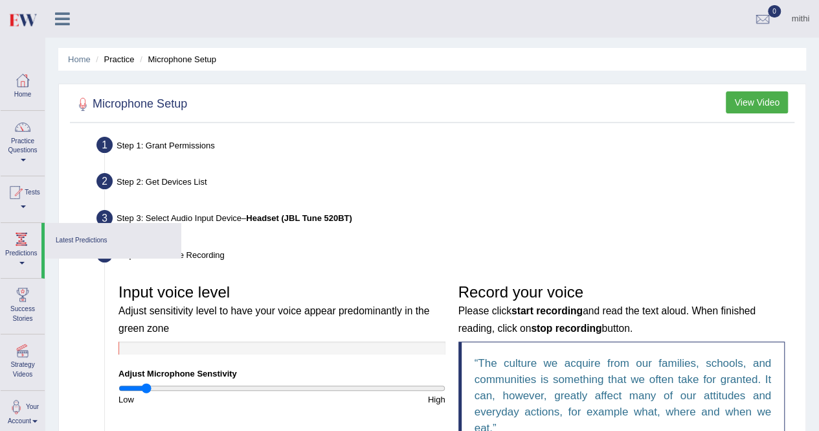
click at [58, 16] on icon at bounding box center [62, 18] width 15 height 17
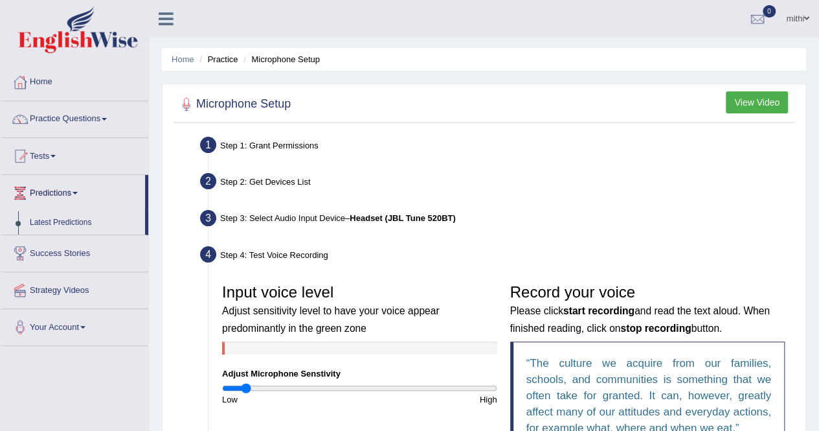
click at [55, 151] on link "Tests" at bounding box center [75, 154] width 148 height 32
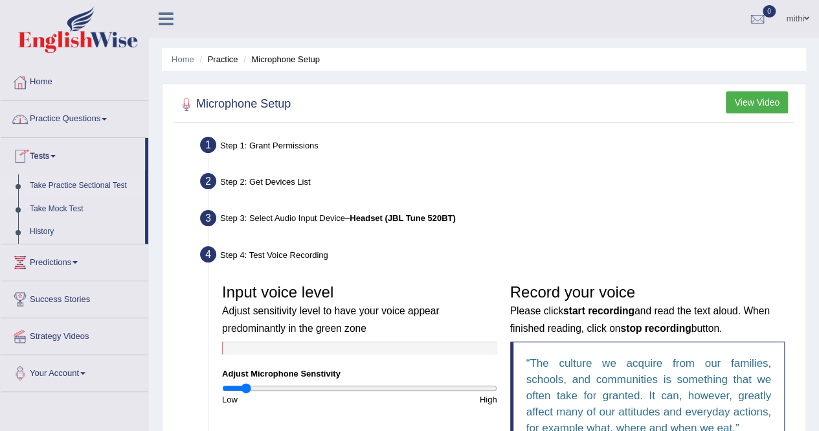
click at [78, 182] on link "Take Practice Sectional Test" at bounding box center [84, 185] width 121 height 23
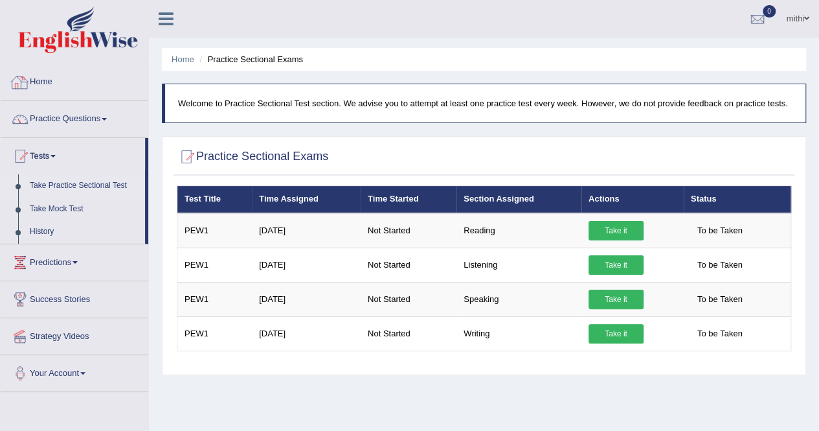
click at [54, 81] on link "Home" at bounding box center [75, 80] width 148 height 32
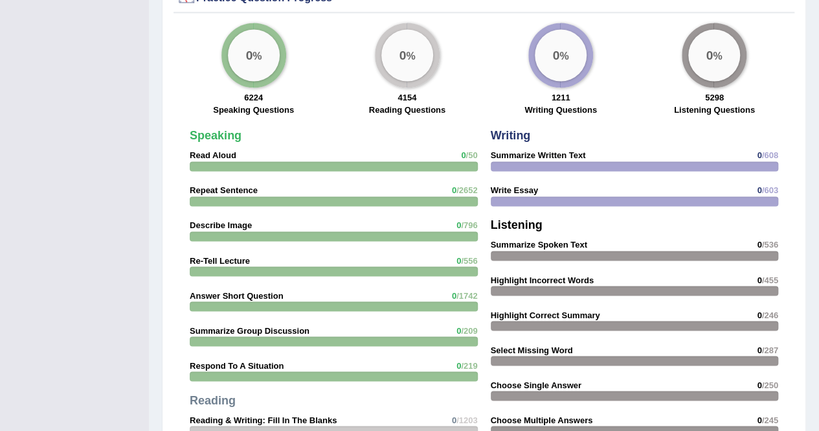
scroll to position [983, 0]
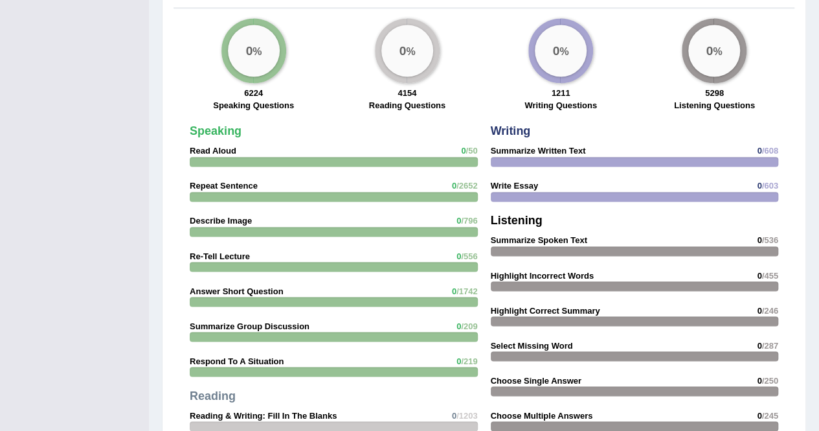
click at [407, 43] on div "0 %" at bounding box center [407, 51] width 52 height 52
click at [246, 43] on big "0" at bounding box center [248, 50] width 7 height 14
drag, startPoint x: 246, startPoint y: 32, endPoint x: 275, endPoint y: 245, distance: 215.0
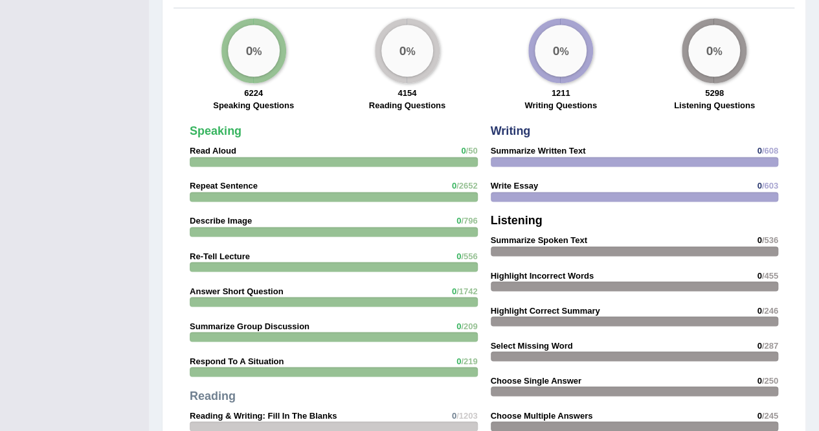
click at [275, 245] on div "Practice Question Progress 0 % 6224 Speaking Questions 0 % 4154 Reading Questio…" at bounding box center [484, 288] width 644 height 624
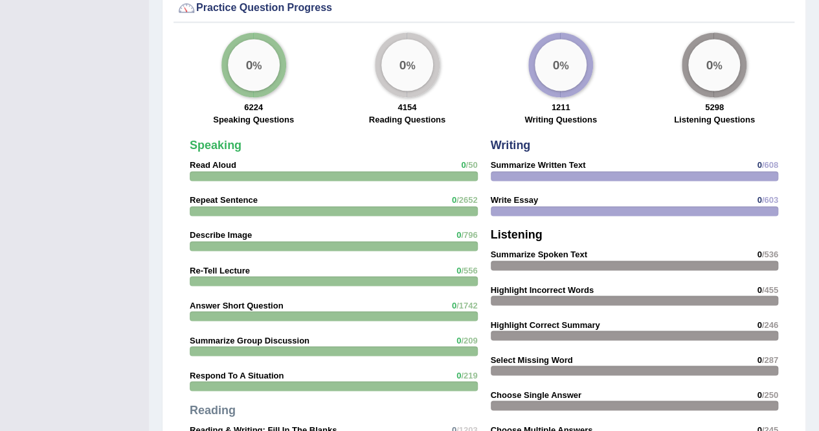
scroll to position [966, 0]
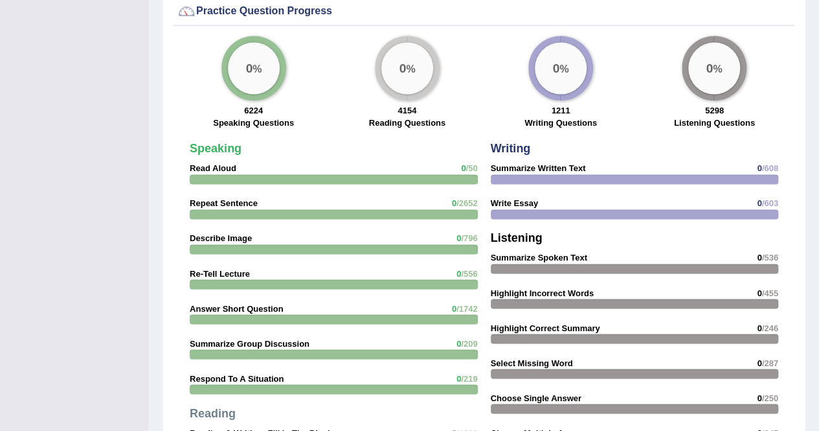
click at [218, 233] on strong "Describe Image" at bounding box center [221, 238] width 62 height 10
click at [230, 268] on strong "Re-Tell Lecture" at bounding box center [220, 273] width 60 height 10
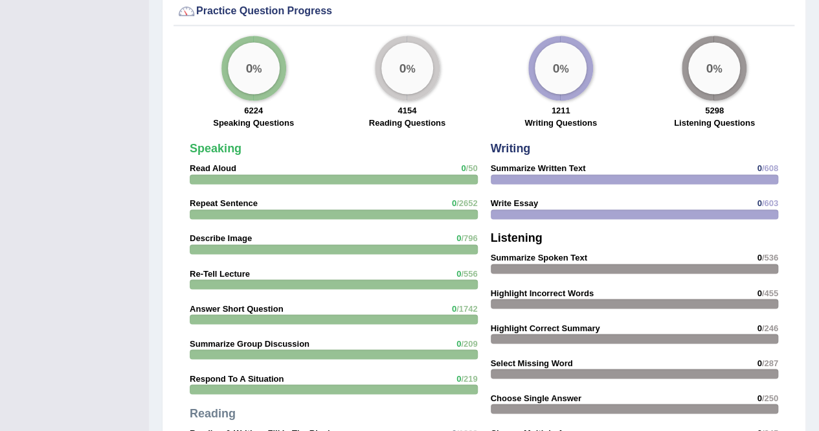
click at [221, 142] on strong "Speaking" at bounding box center [216, 148] width 52 height 13
click at [268, 43] on div "0 %" at bounding box center [254, 68] width 52 height 52
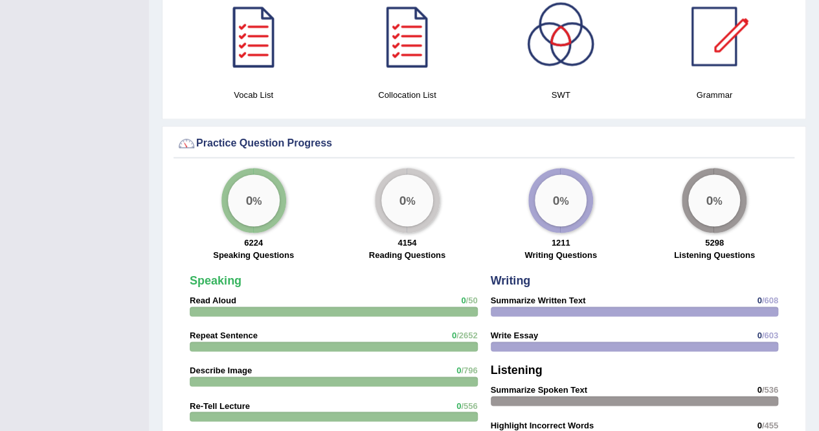
scroll to position [833, 0]
click at [281, 134] on div "Practice Question Progress" at bounding box center [484, 143] width 614 height 19
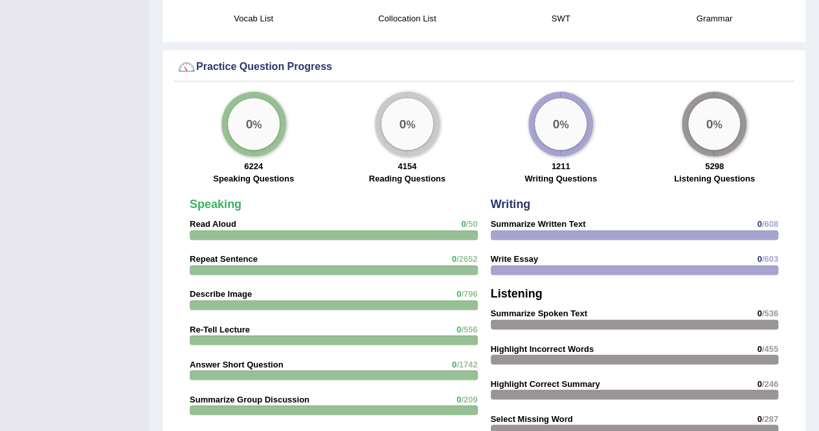
scroll to position [911, 0]
click at [297, 56] on div "Practice Question Progress" at bounding box center [484, 65] width 614 height 19
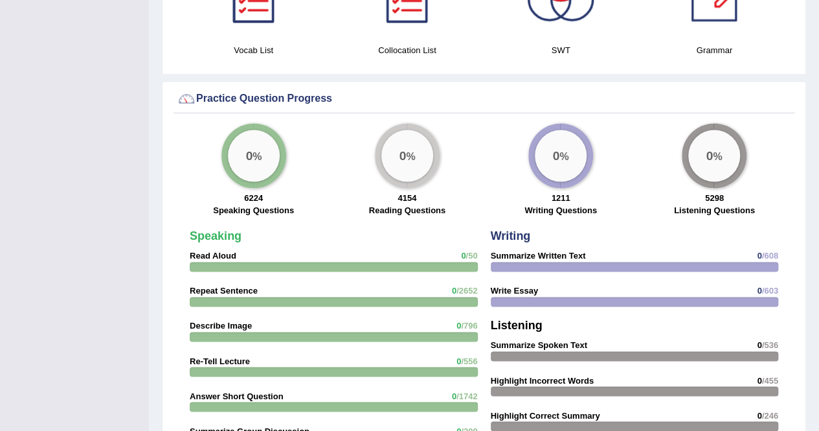
click at [218, 229] on strong "Speaking" at bounding box center [216, 235] width 52 height 13
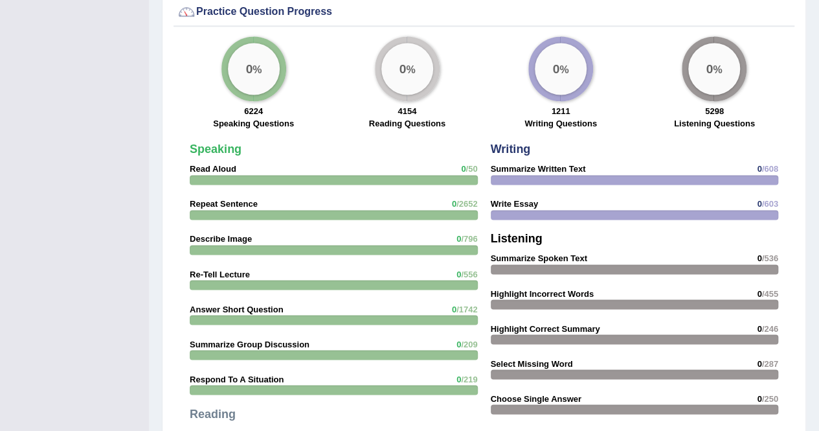
scroll to position [1042, 0]
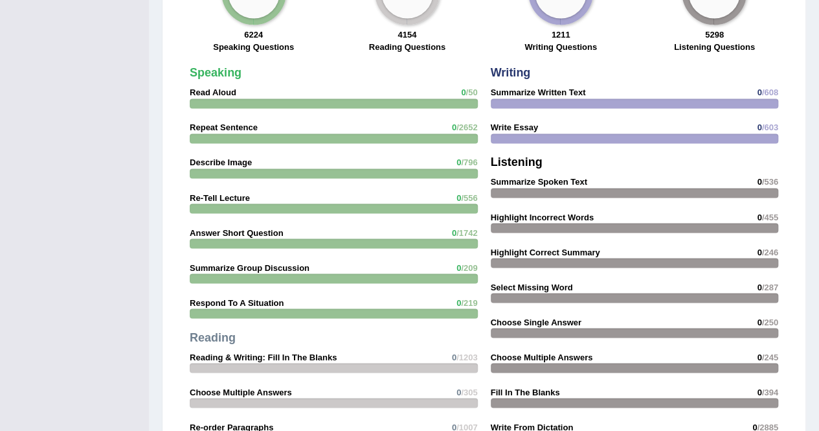
click at [234, 352] on strong "Reading & Writing: Fill In The Blanks" at bounding box center [263, 357] width 147 height 10
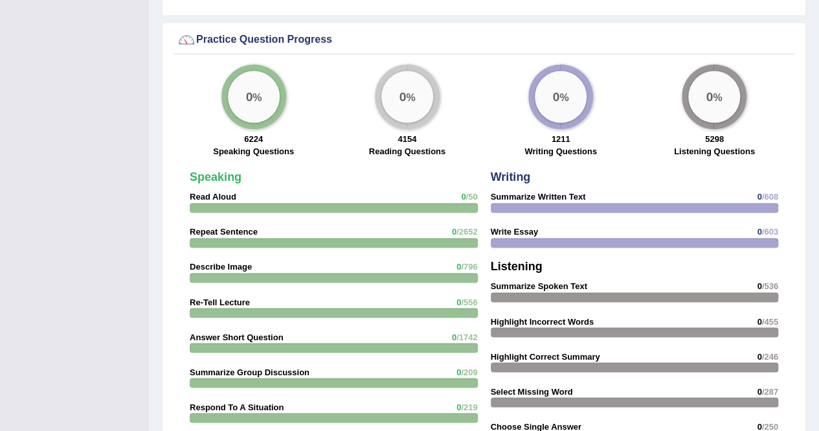
scroll to position [932, 0]
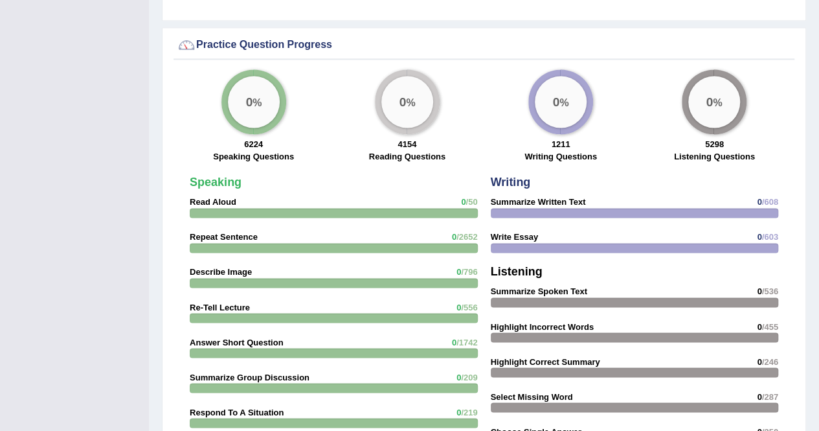
click at [403, 116] on div "0 %" at bounding box center [407, 101] width 65 height 65
drag, startPoint x: 403, startPoint y: 116, endPoint x: 333, endPoint y: 251, distance: 151.7
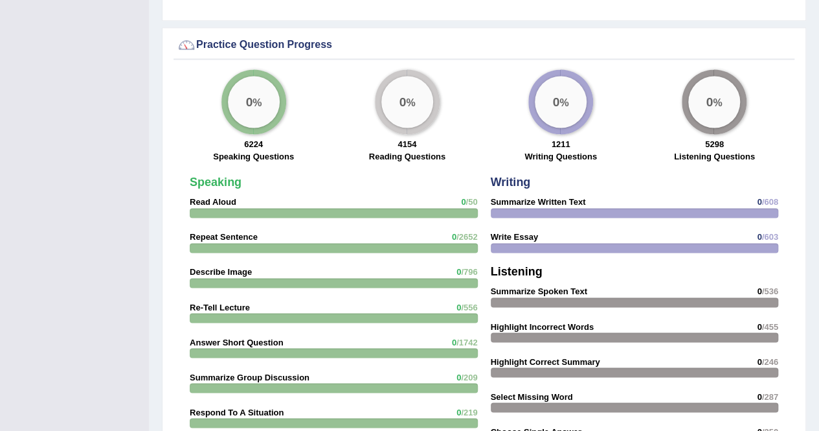
click at [333, 251] on div "Practice Question Progress 0 % 6224 Speaking Questions 0 % 4154 Reading Questio…" at bounding box center [484, 339] width 644 height 624
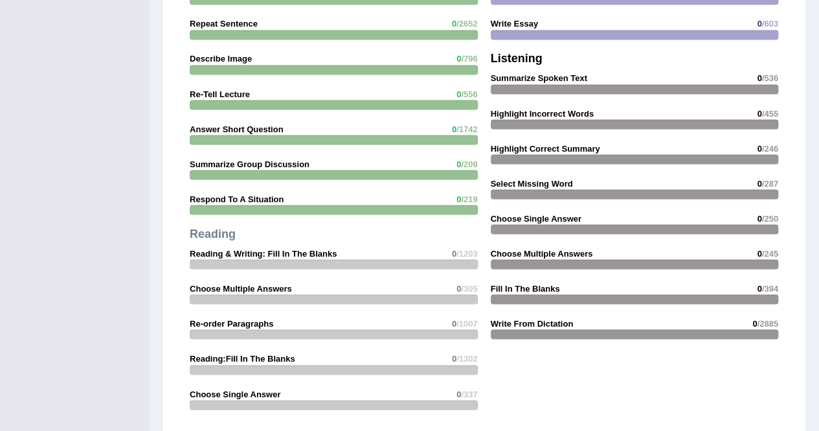
scroll to position [1145, 0]
click at [282, 260] on div at bounding box center [334, 265] width 288 height 10
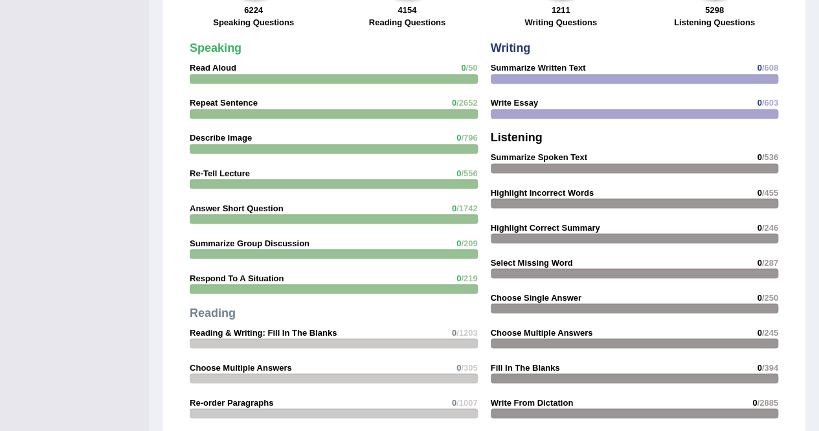
scroll to position [1066, 0]
click at [217, 63] on strong "Read Aloud" at bounding box center [213, 68] width 47 height 10
click at [230, 98] on strong "Repeat Sentence" at bounding box center [224, 103] width 68 height 10
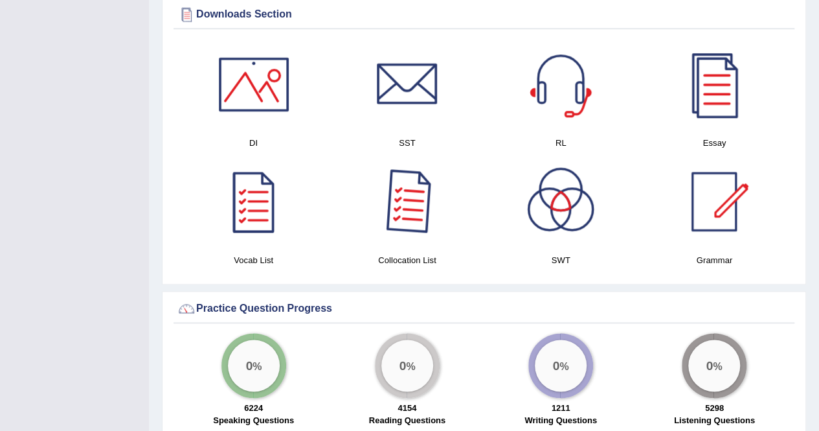
scroll to position [664, 0]
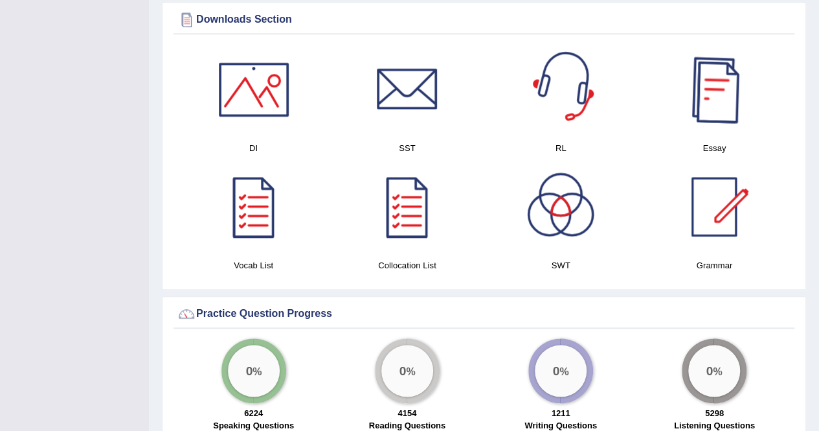
click at [708, 80] on div at bounding box center [714, 89] width 91 height 91
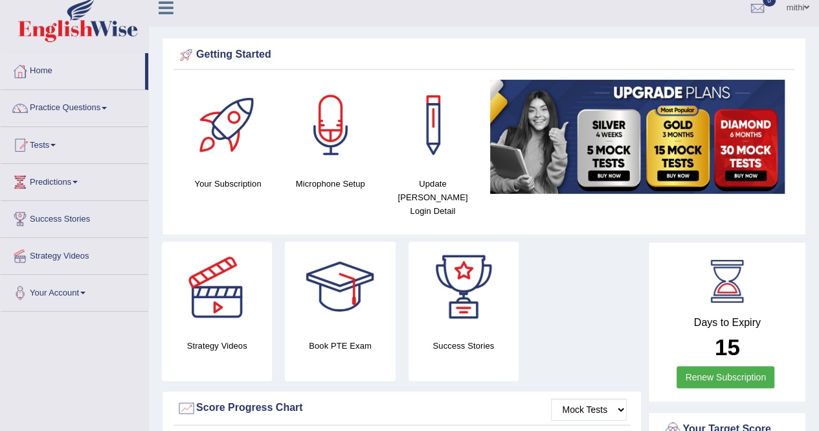
scroll to position [0, 0]
